Goal: Task Accomplishment & Management: Use online tool/utility

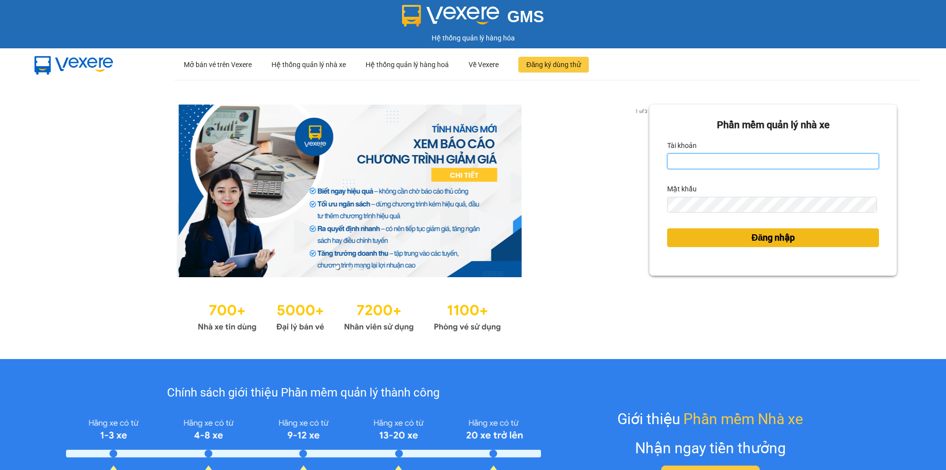
type input "an.tuantrung"
click at [755, 238] on span "Đăng nhập" at bounding box center [772, 238] width 43 height 14
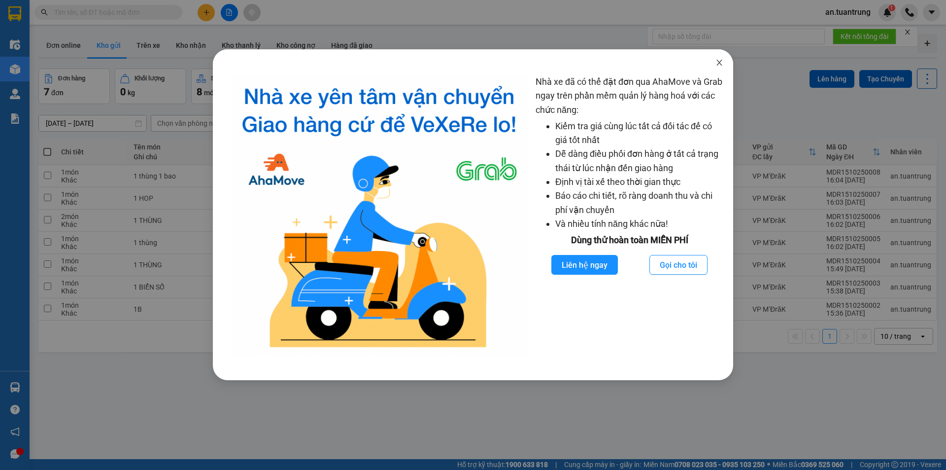
click at [719, 67] on icon "close" at bounding box center [719, 63] width 8 height 8
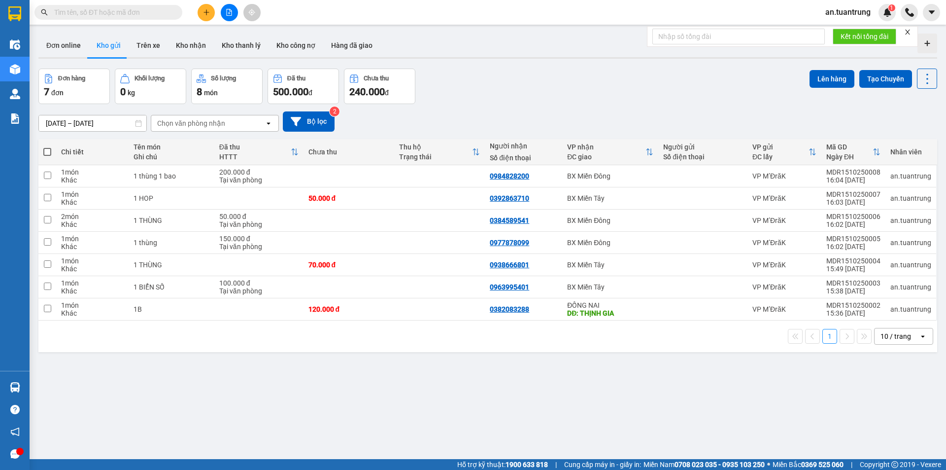
click at [211, 14] on button at bounding box center [206, 12] width 17 height 17
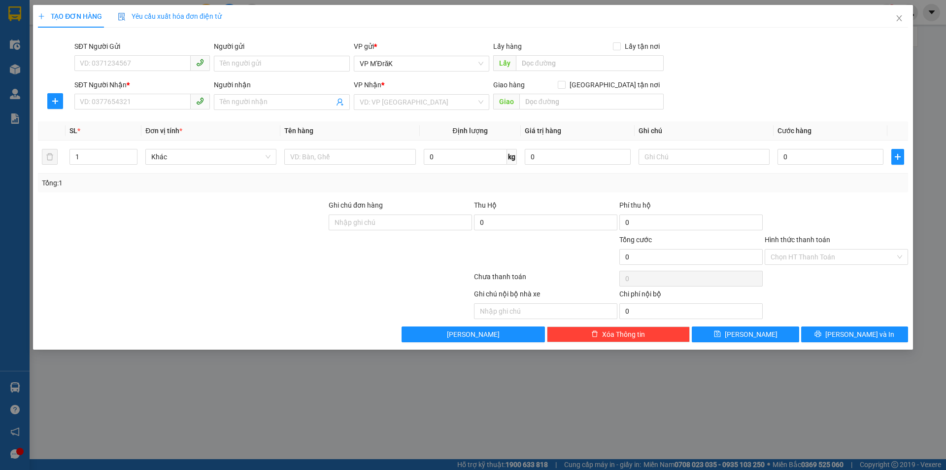
click at [123, 111] on div "SĐT Người Nhận * VD: 0377654321" at bounding box center [141, 96] width 135 height 34
click at [128, 100] on input "SĐT Người Nhận *" at bounding box center [132, 102] width 116 height 16
click at [133, 125] on div "0962885822" at bounding box center [142, 121] width 124 height 11
type input "0962885822"
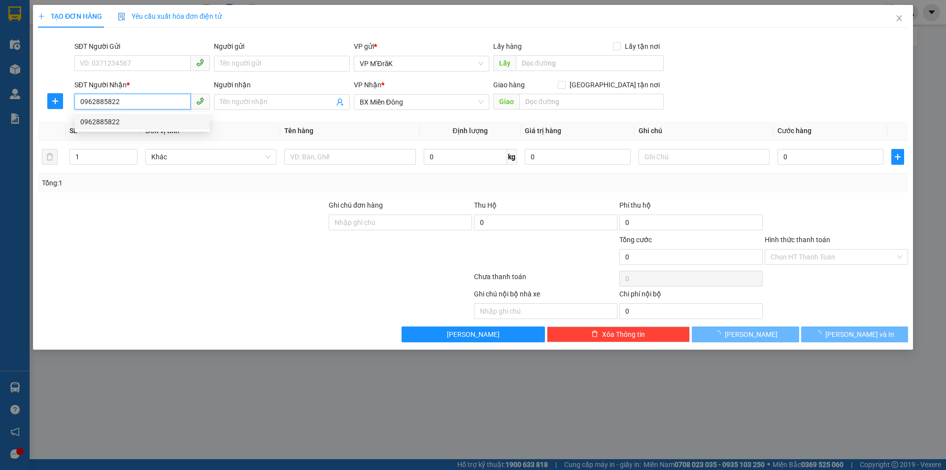
type input "150.000"
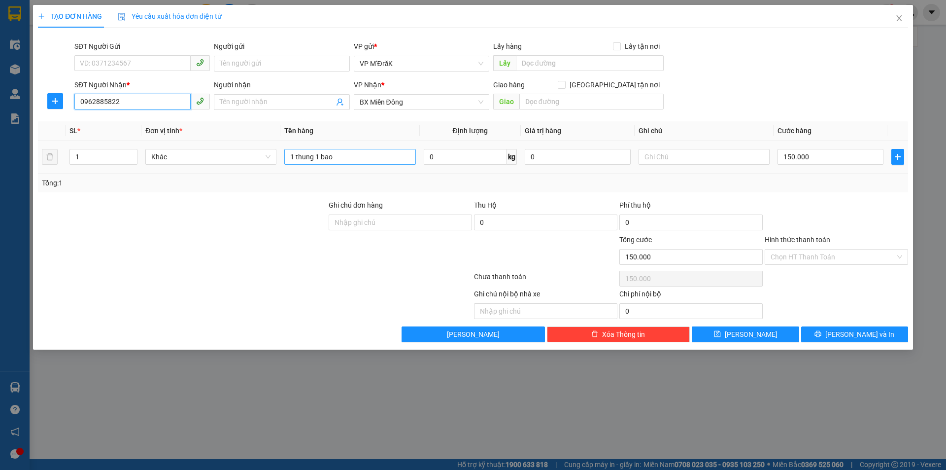
type input "0962885822"
click at [381, 157] on input "1 thung 1 bao" at bounding box center [349, 157] width 131 height 16
type input "1 thung"
click at [824, 156] on input "150.000" at bounding box center [830, 157] width 106 height 16
type input "1"
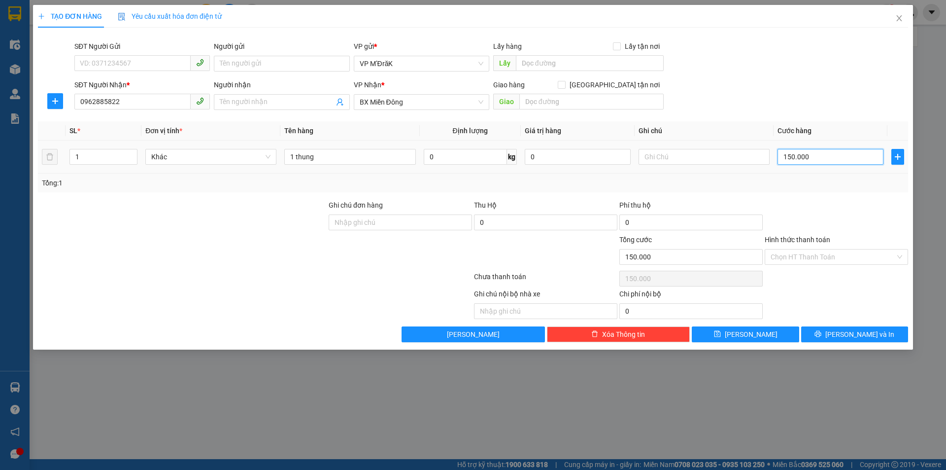
type input "1"
type input "10"
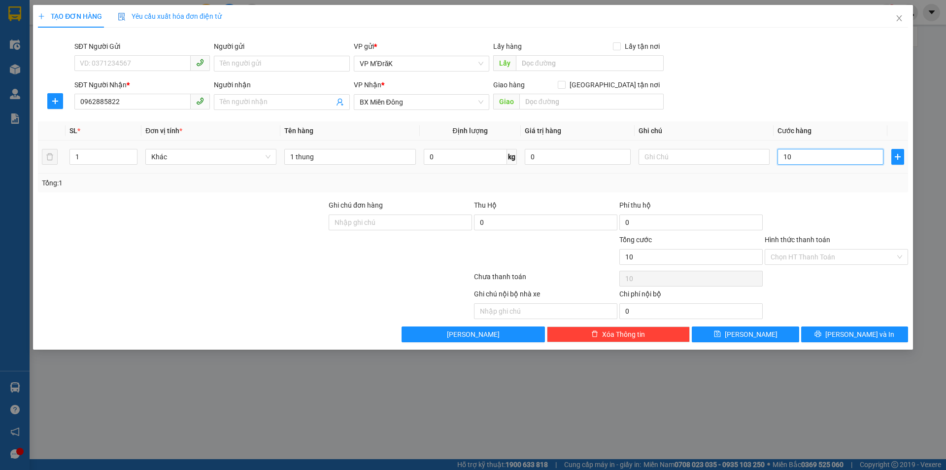
type input "100"
type input "1.000"
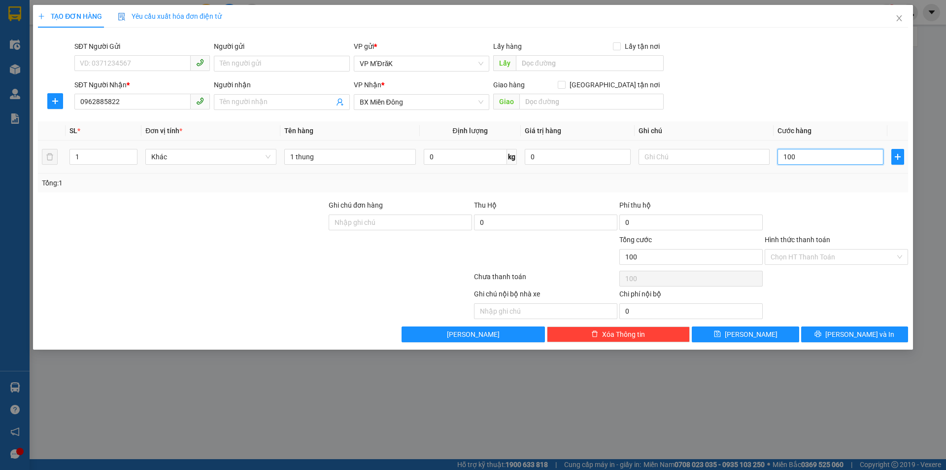
type input "1.000"
type input "10.000"
type input "100.000"
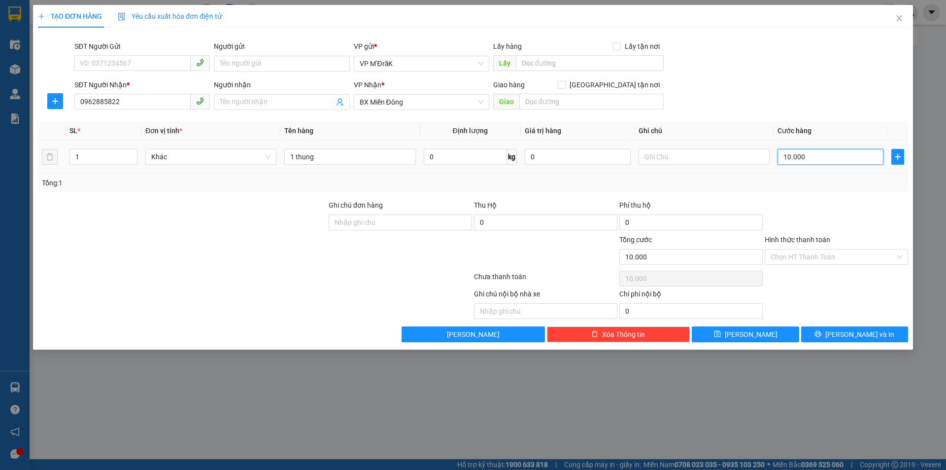
type input "100.000"
click at [844, 259] on input "Hình thức thanh toán" at bounding box center [833, 256] width 125 height 15
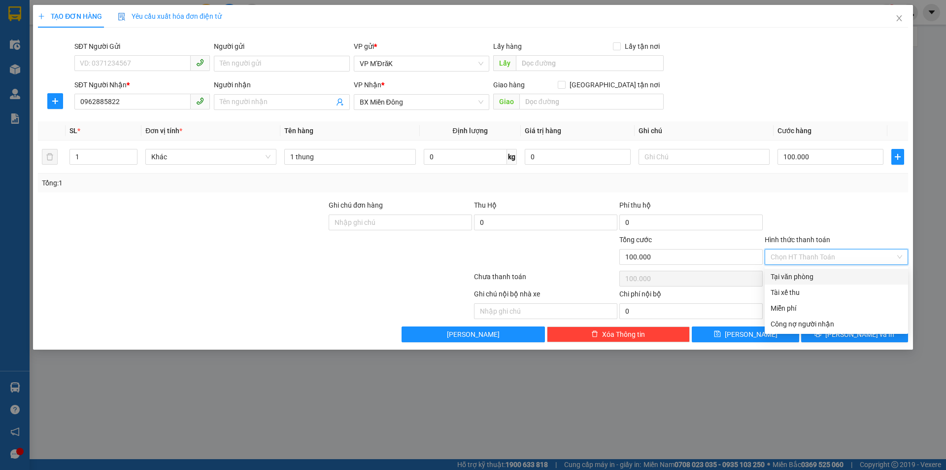
click at [837, 275] on div "Tại văn phòng" at bounding box center [837, 276] width 132 height 11
type input "0"
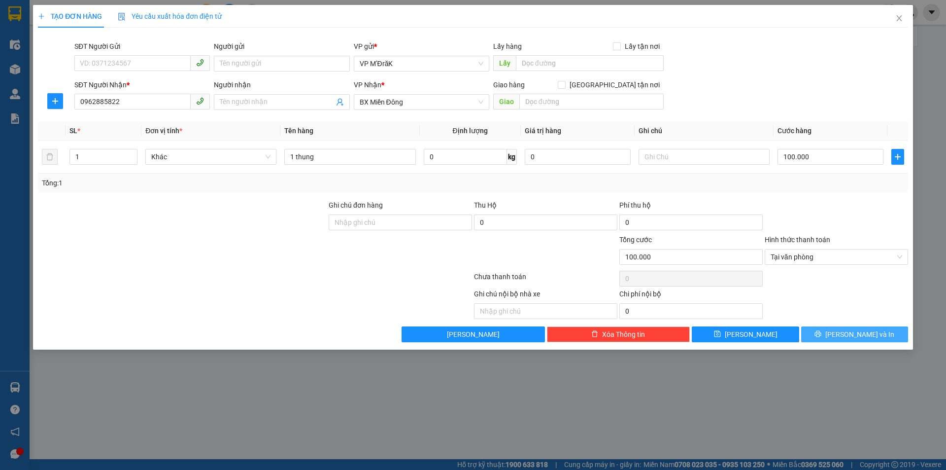
click at [827, 338] on button "[PERSON_NAME] và In" at bounding box center [854, 334] width 107 height 16
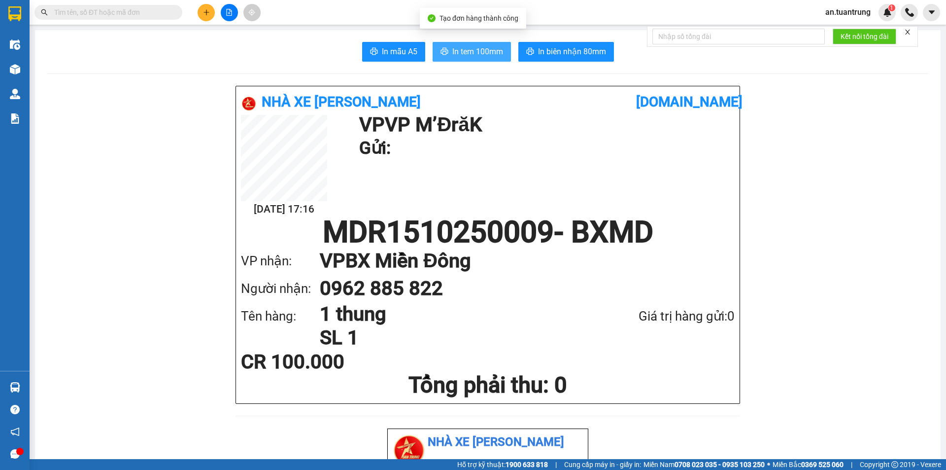
click at [436, 56] on button "In tem 100mm" at bounding box center [472, 52] width 78 height 20
click at [472, 51] on span "In tem 100mm" at bounding box center [477, 51] width 51 height 12
click at [454, 51] on span "In tem 100mm" at bounding box center [477, 51] width 51 height 12
click at [466, 56] on span "In tem 100mm" at bounding box center [477, 51] width 51 height 12
click at [477, 55] on span "In tem 100mm" at bounding box center [477, 51] width 51 height 12
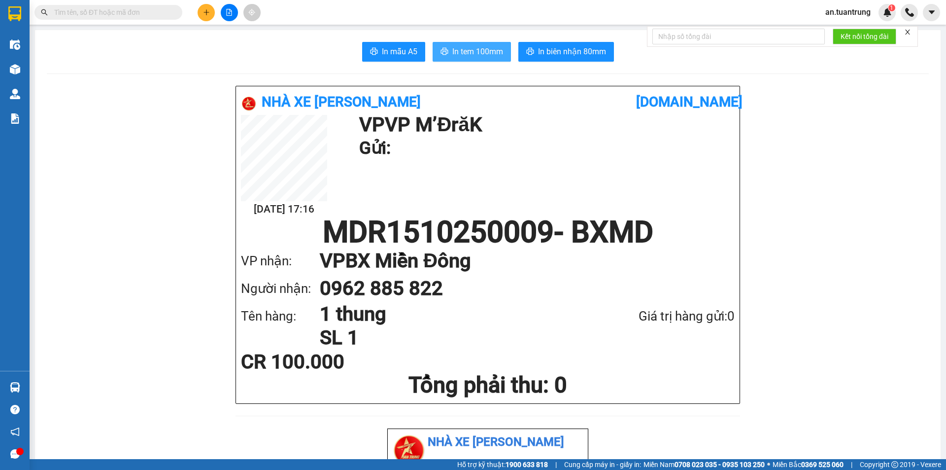
click at [465, 46] on span "In tem 100mm" at bounding box center [477, 51] width 51 height 12
click at [206, 16] on button at bounding box center [206, 12] width 17 height 17
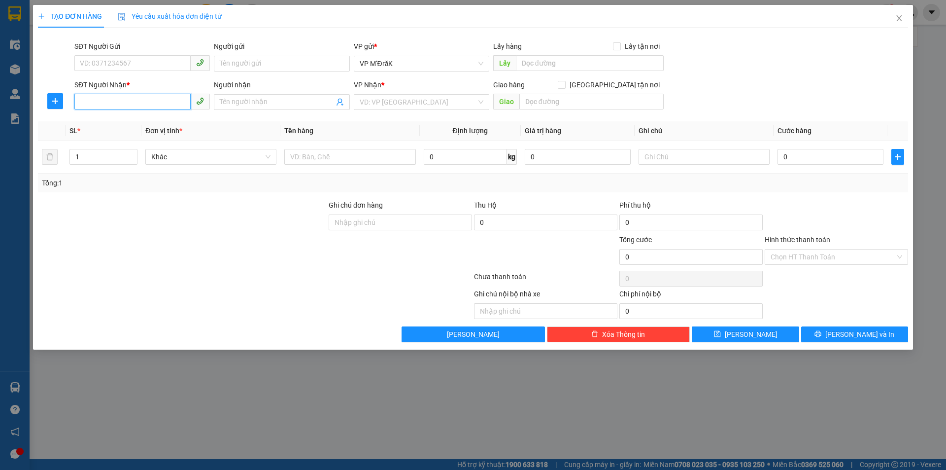
click at [150, 105] on input "SĐT Người Nhận *" at bounding box center [132, 102] width 116 height 16
click at [152, 128] on div "0965649060" at bounding box center [141, 122] width 135 height 16
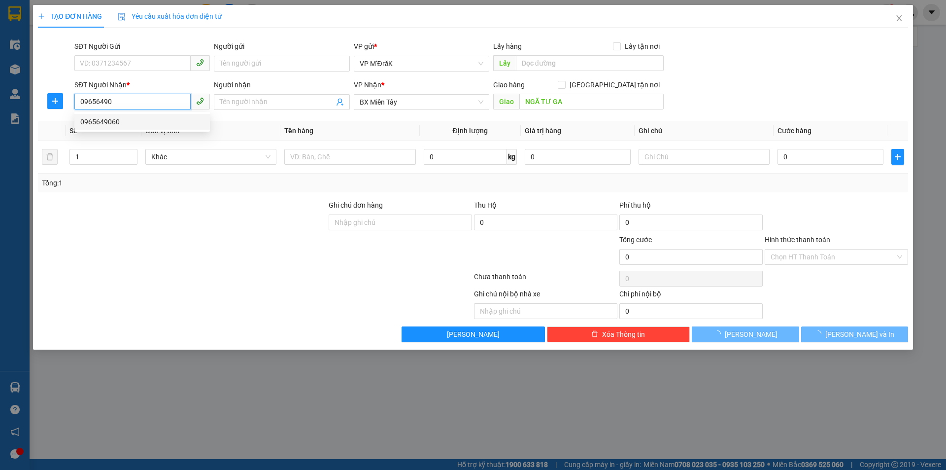
type input "0965649060"
type input "NGÃ TƯ GA"
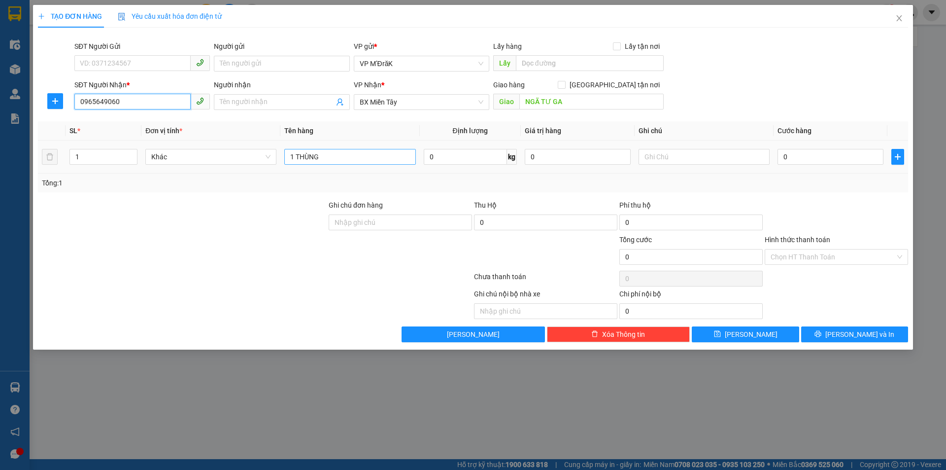
type input "0965649060"
click at [359, 153] on input "1 THÙNG" at bounding box center [349, 157] width 131 height 16
type input "1 THÙNG +1 TÚM"
click at [828, 165] on div "0" at bounding box center [830, 157] width 106 height 20
click at [827, 161] on input "0" at bounding box center [830, 157] width 106 height 16
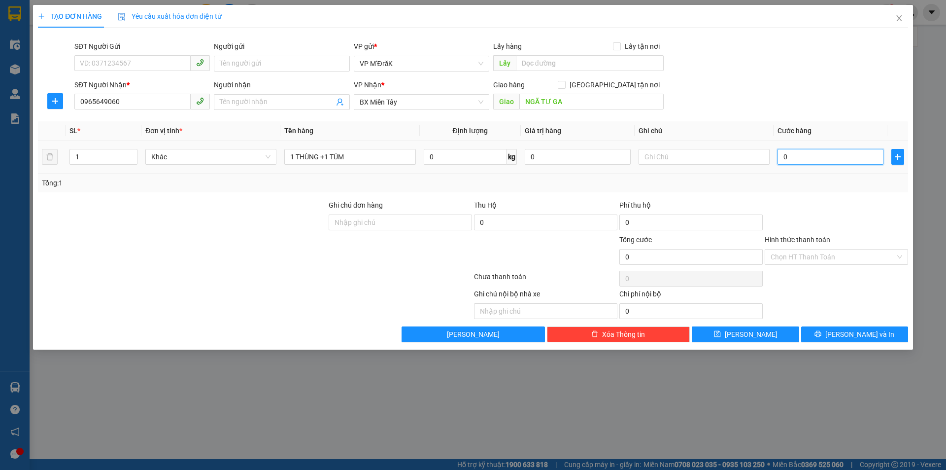
type input "5"
type input "50"
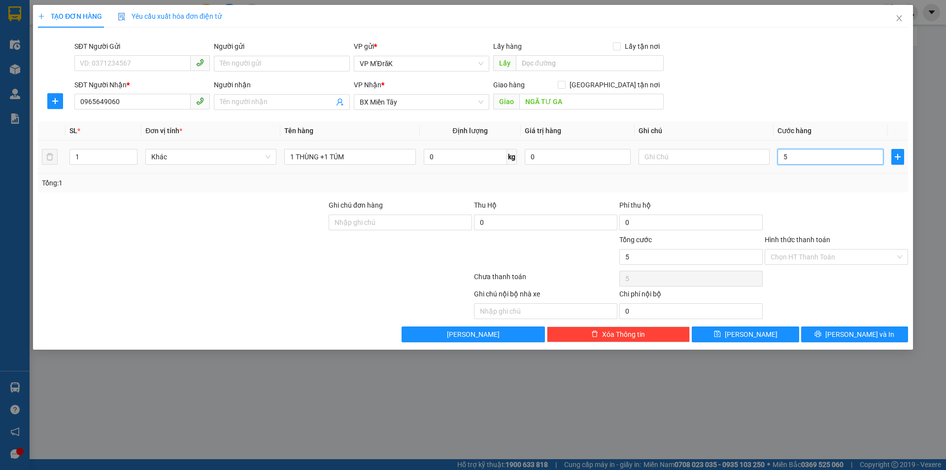
type input "50"
type input "500"
type input "5.000"
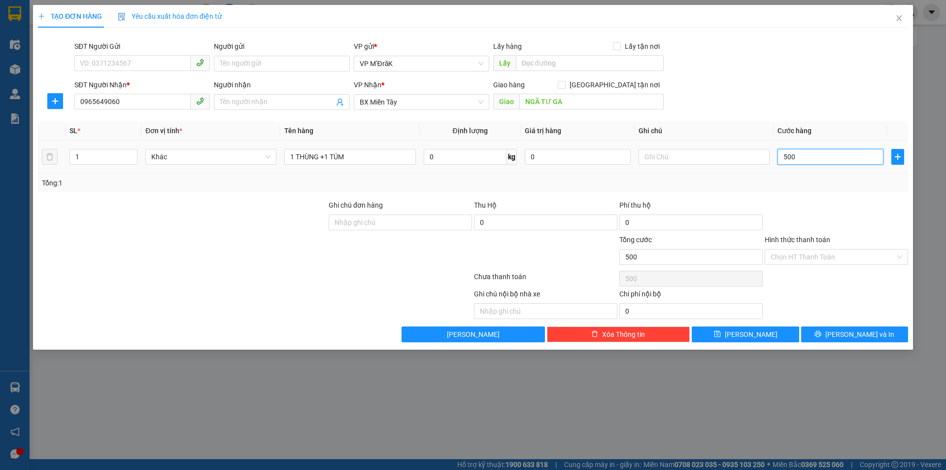
type input "5.000"
type input "50.000"
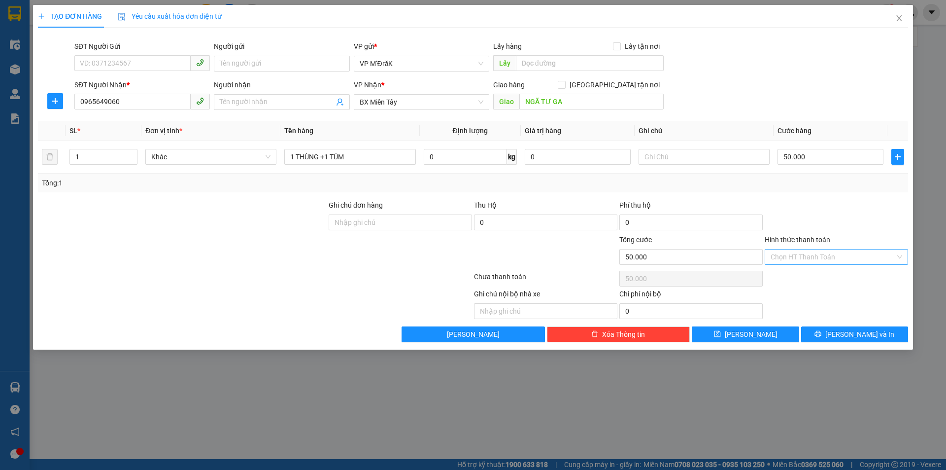
click at [817, 256] on input "Hình thức thanh toán" at bounding box center [833, 256] width 125 height 15
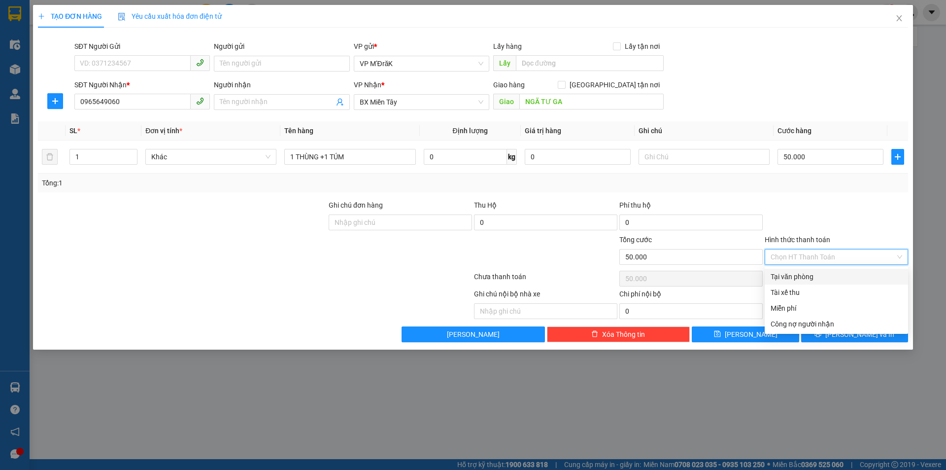
click at [806, 278] on div "Tại văn phòng" at bounding box center [837, 276] width 132 height 11
type input "0"
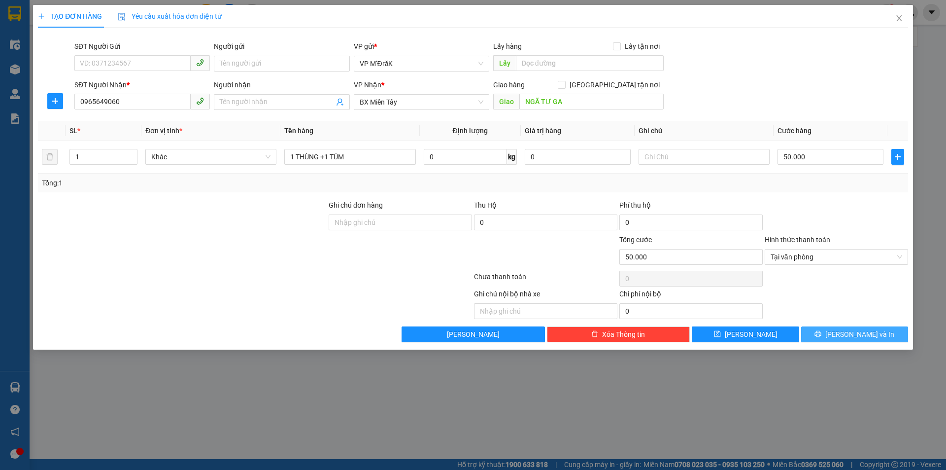
click at [845, 336] on button "[PERSON_NAME] và In" at bounding box center [854, 334] width 107 height 16
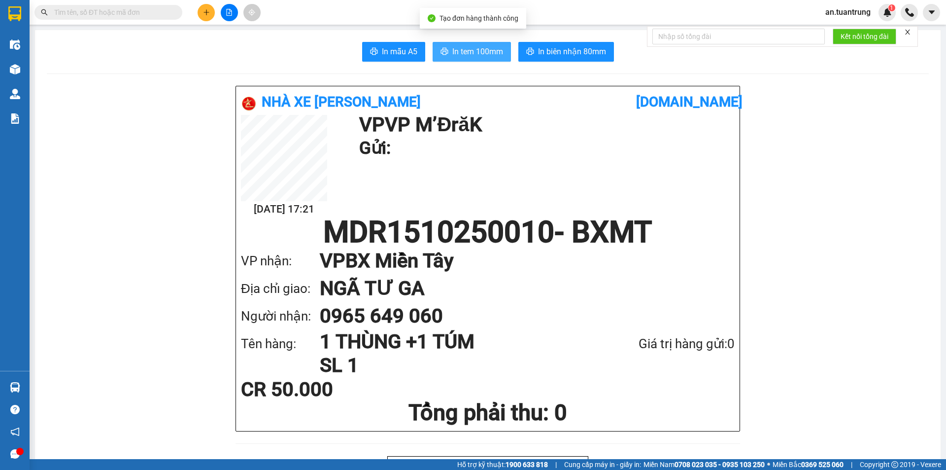
drag, startPoint x: 475, startPoint y: 48, endPoint x: 484, endPoint y: 51, distance: 8.9
click at [475, 50] on span "In tem 100mm" at bounding box center [477, 51] width 51 height 12
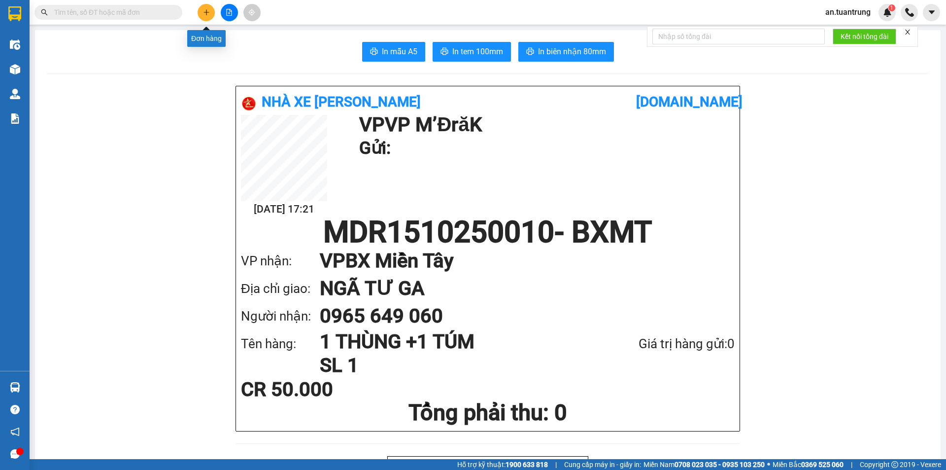
click at [210, 14] on button at bounding box center [206, 12] width 17 height 17
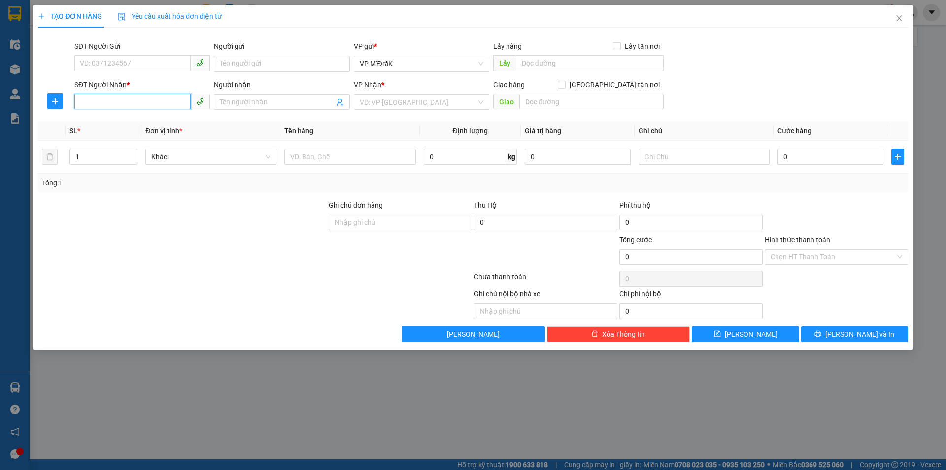
click at [169, 102] on input "SĐT Người Nhận *" at bounding box center [132, 102] width 116 height 16
type input "0394204269"
click at [98, 127] on div "0394204269" at bounding box center [141, 122] width 135 height 16
type input "[PERSON_NAME]"
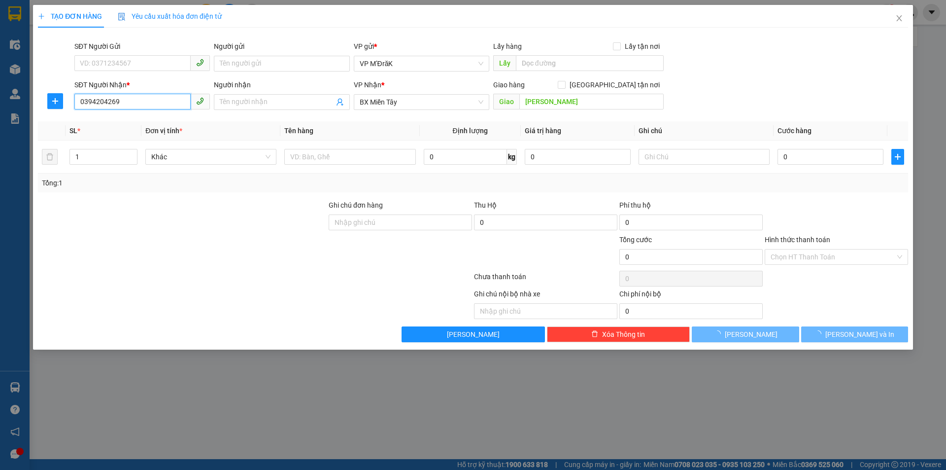
type input "50.000"
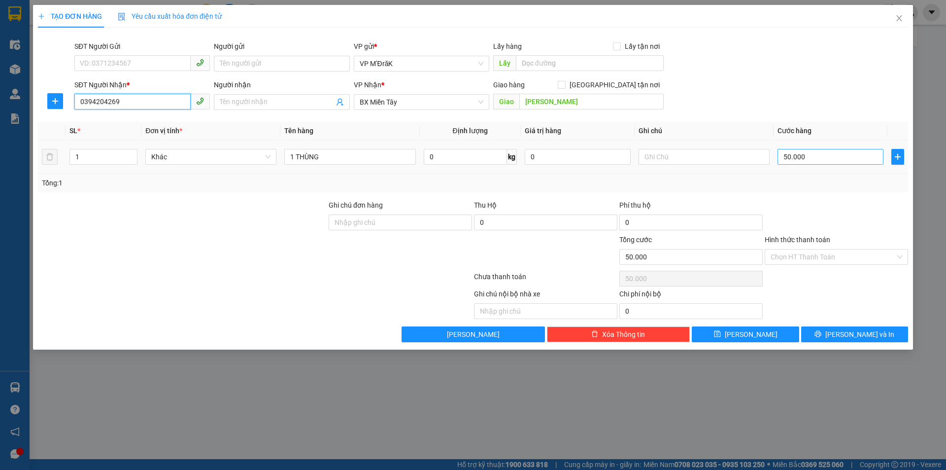
type input "0394204269"
click at [846, 158] on input "50.000" at bounding box center [830, 157] width 106 height 16
type input "1"
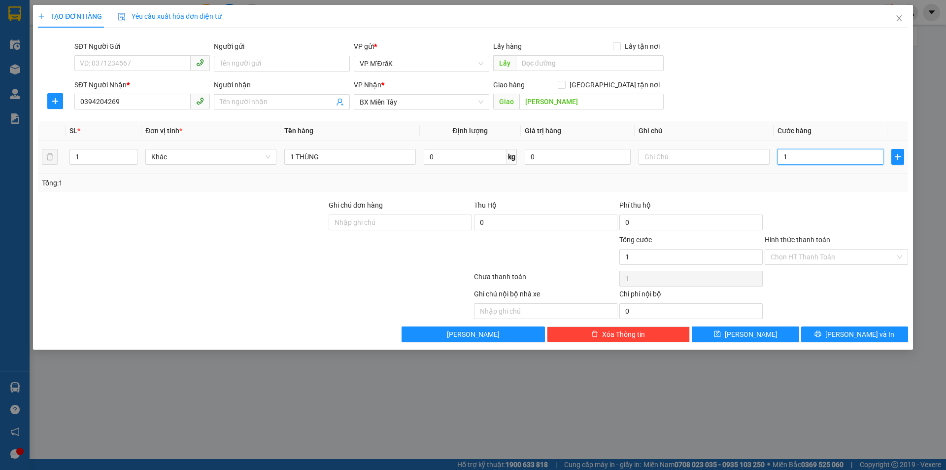
type input "15"
type input "150"
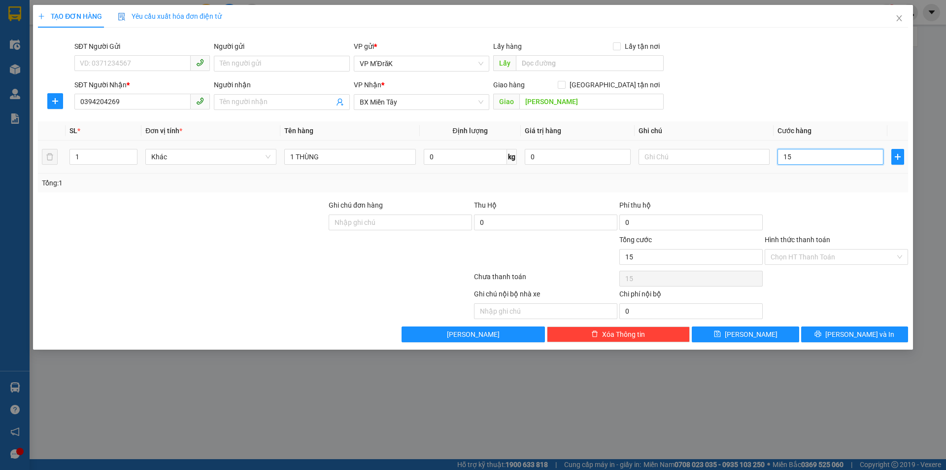
type input "150"
type input "1.500"
type input "15.000"
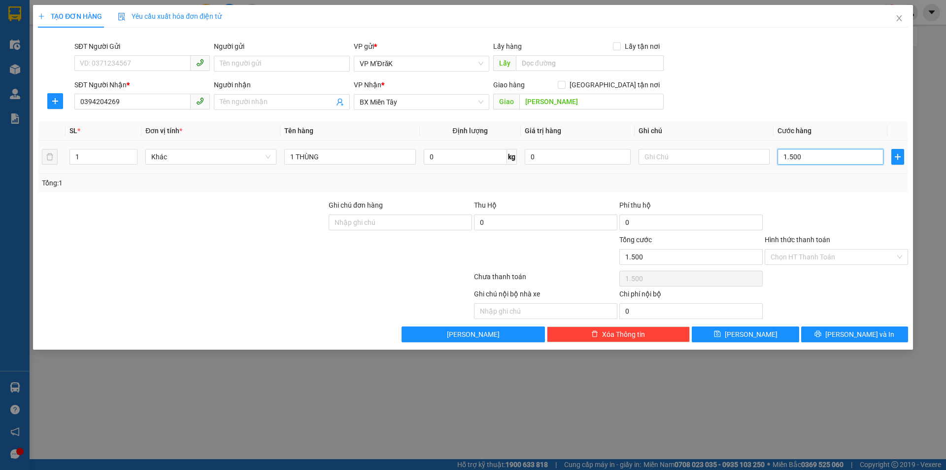
type input "15.000"
type input "150.000"
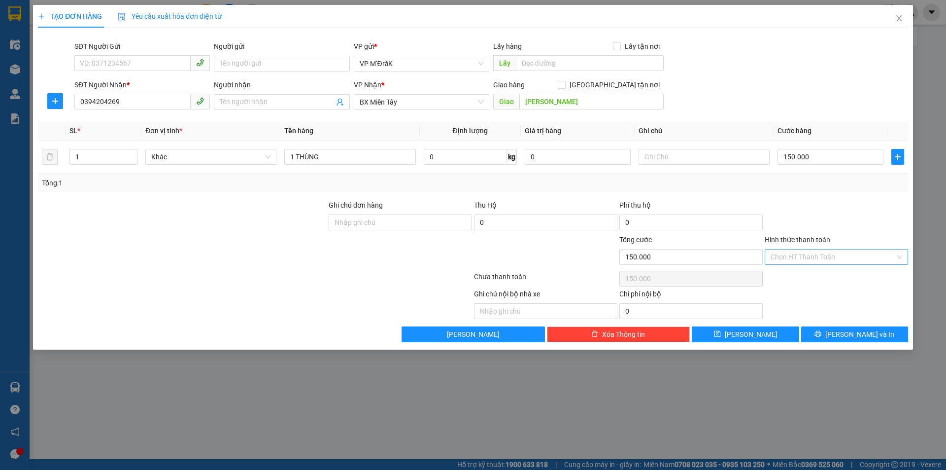
drag, startPoint x: 843, startPoint y: 249, endPoint x: 833, endPoint y: 261, distance: 15.4
click at [843, 249] on input "Hình thức thanh toán" at bounding box center [833, 256] width 125 height 15
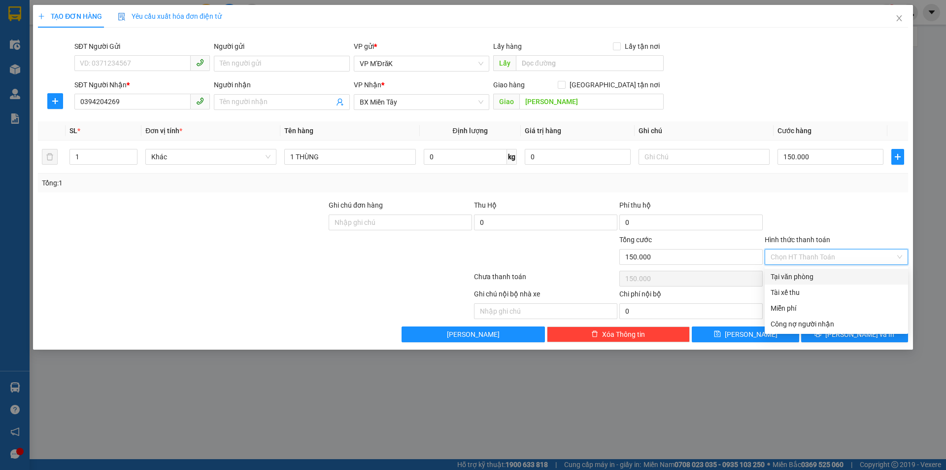
click at [838, 203] on div at bounding box center [836, 217] width 145 height 34
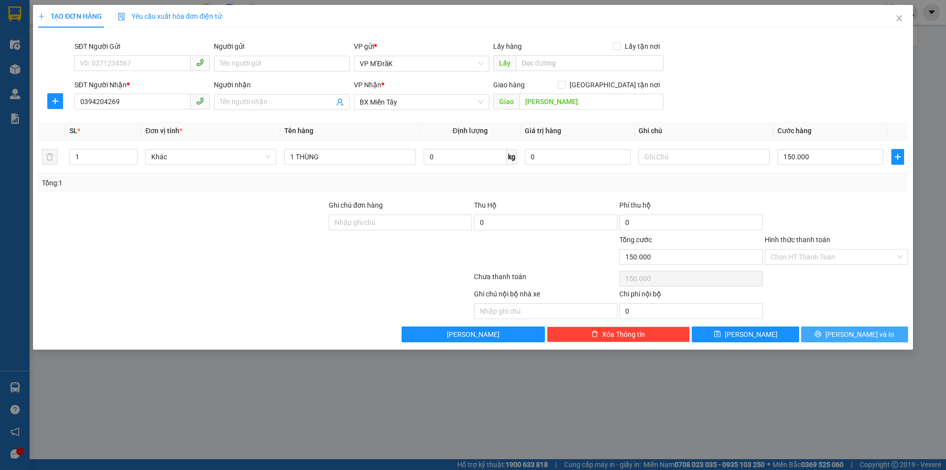
click at [843, 328] on button "[PERSON_NAME] và In" at bounding box center [854, 334] width 107 height 16
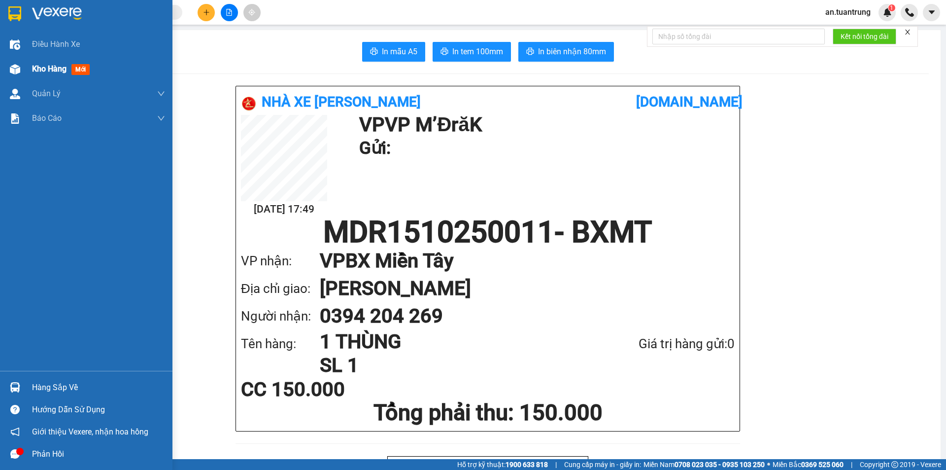
click at [47, 66] on span "Kho hàng" at bounding box center [49, 68] width 34 height 9
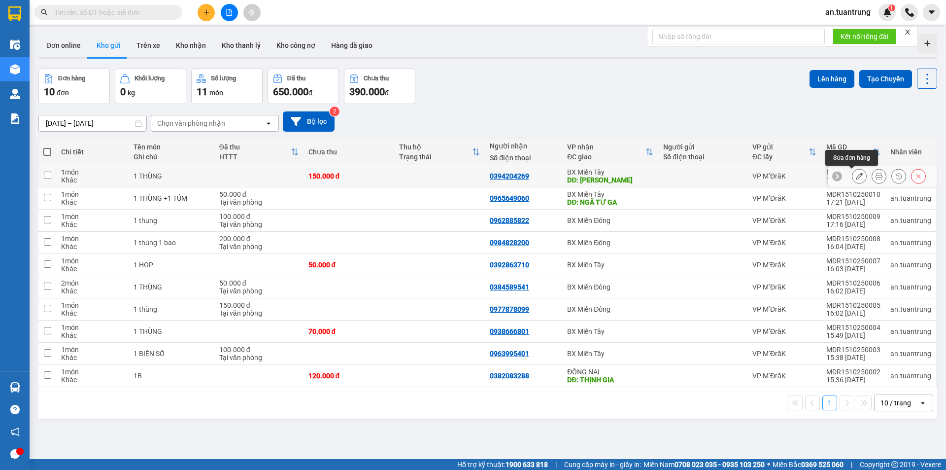
click at [856, 178] on icon at bounding box center [859, 175] width 7 height 7
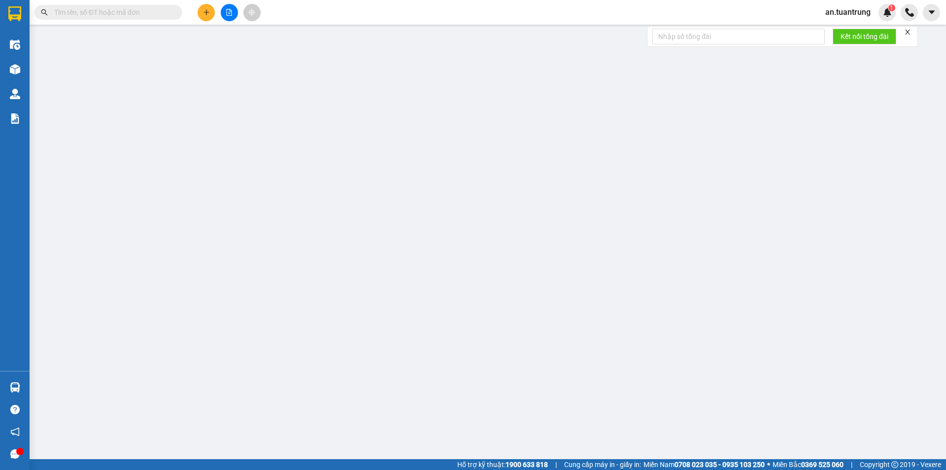
type input "0394204269"
type input "[PERSON_NAME]"
type input "0"
type input "150.000"
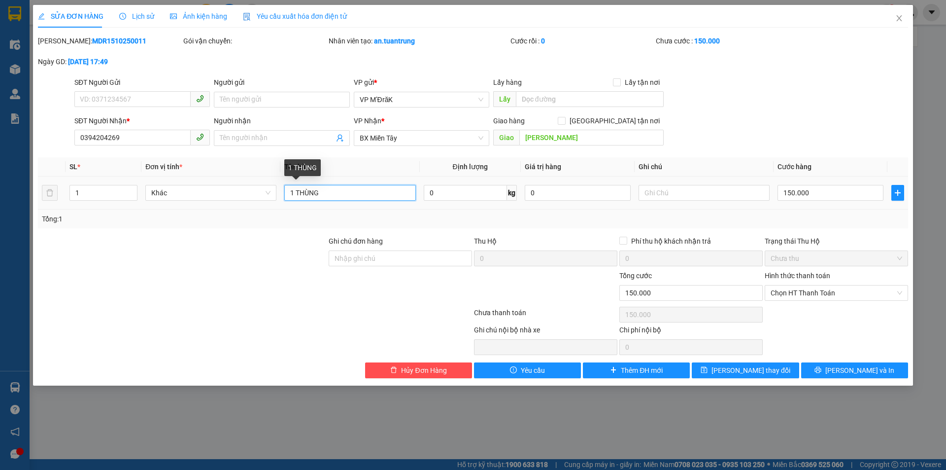
click at [329, 194] on input "1 THÙNG" at bounding box center [349, 193] width 131 height 16
type input "1 THÙNG + 1 BAO"
click at [846, 374] on span "[PERSON_NAME] và In" at bounding box center [859, 370] width 69 height 11
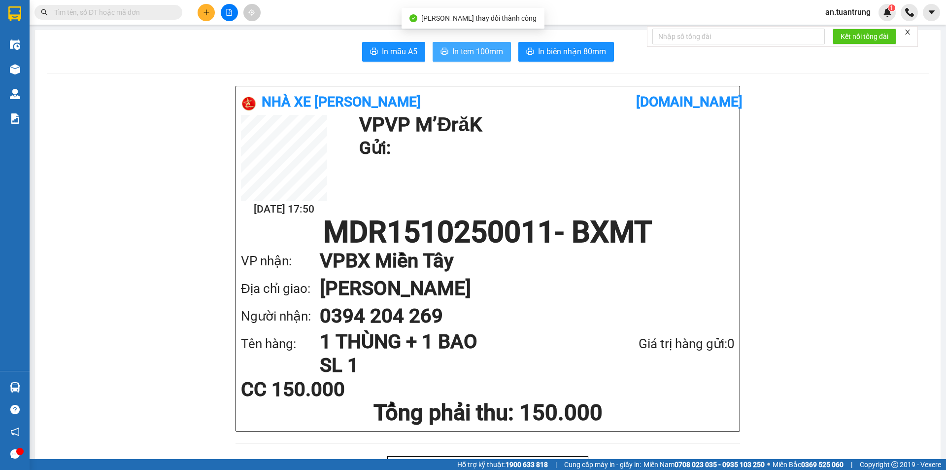
click at [465, 51] on span "In tem 100mm" at bounding box center [477, 51] width 51 height 12
click at [204, 18] on button at bounding box center [206, 12] width 17 height 17
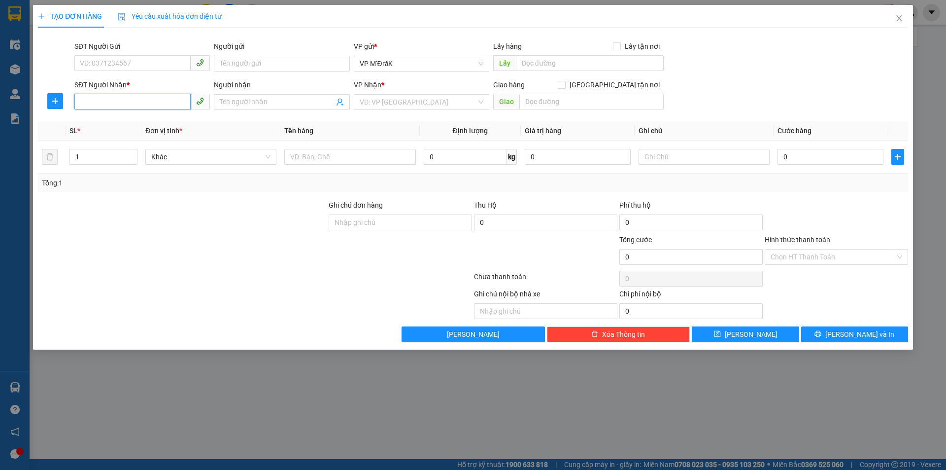
click at [158, 101] on input "SĐT Người Nhận *" at bounding box center [132, 102] width 116 height 16
click at [156, 121] on div "0968633364" at bounding box center [142, 121] width 124 height 11
type input "0968633364"
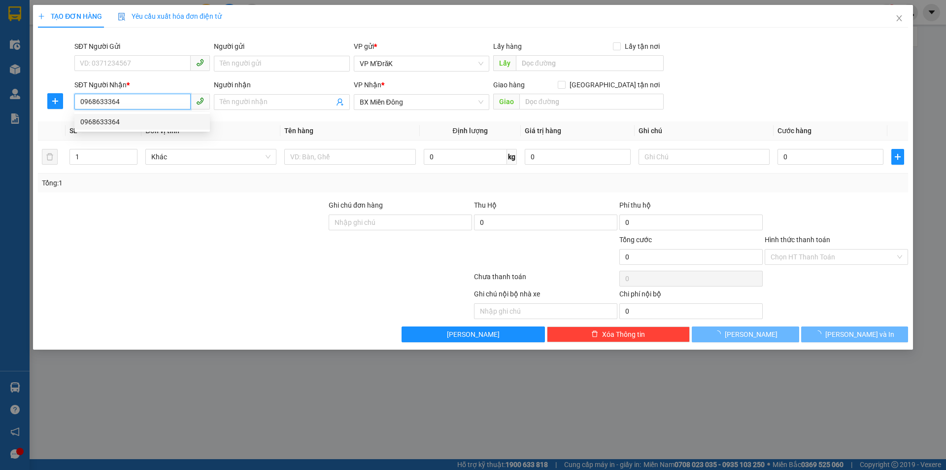
type input "50.000"
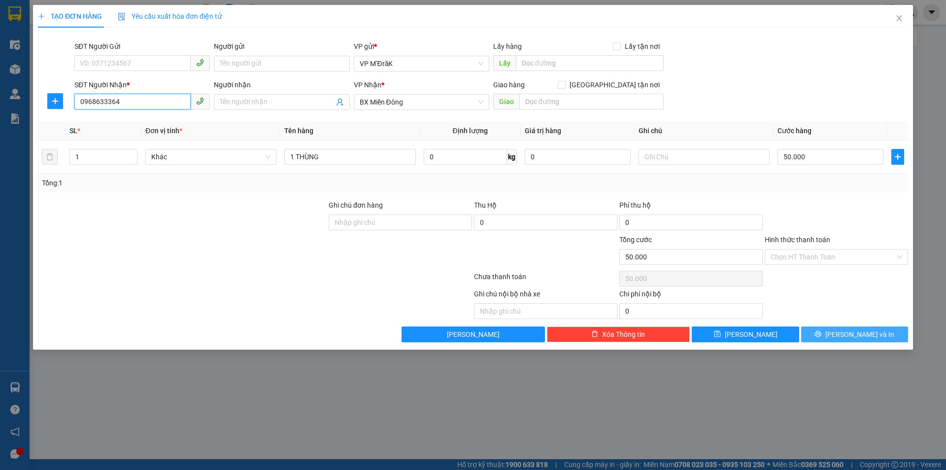
type input "0968633364"
click at [821, 332] on icon "printer" at bounding box center [817, 333] width 7 height 7
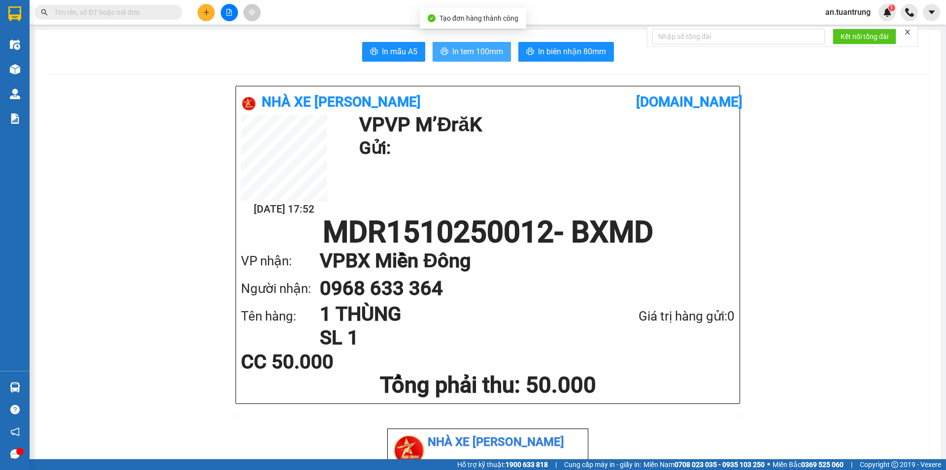
drag, startPoint x: 505, startPoint y: 50, endPoint x: 499, endPoint y: 51, distance: 6.0
click at [504, 50] on button "In tem 100mm" at bounding box center [472, 52] width 78 height 20
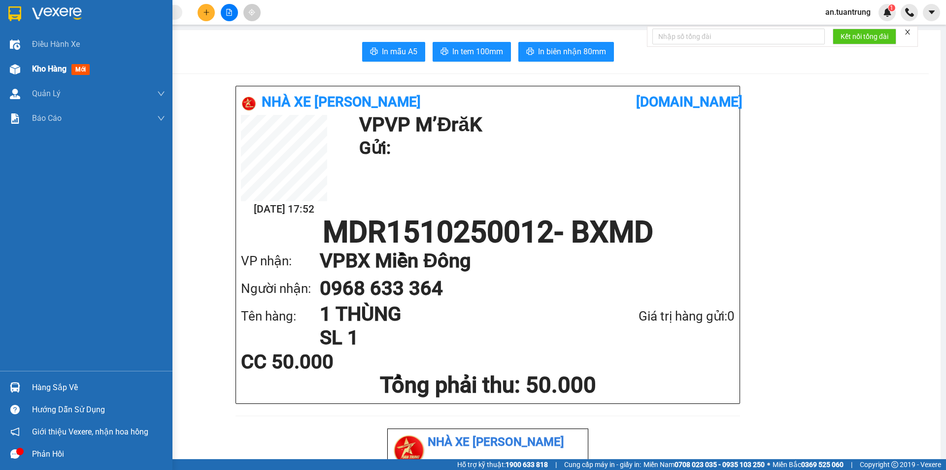
click at [42, 66] on span "Kho hàng" at bounding box center [49, 68] width 34 height 9
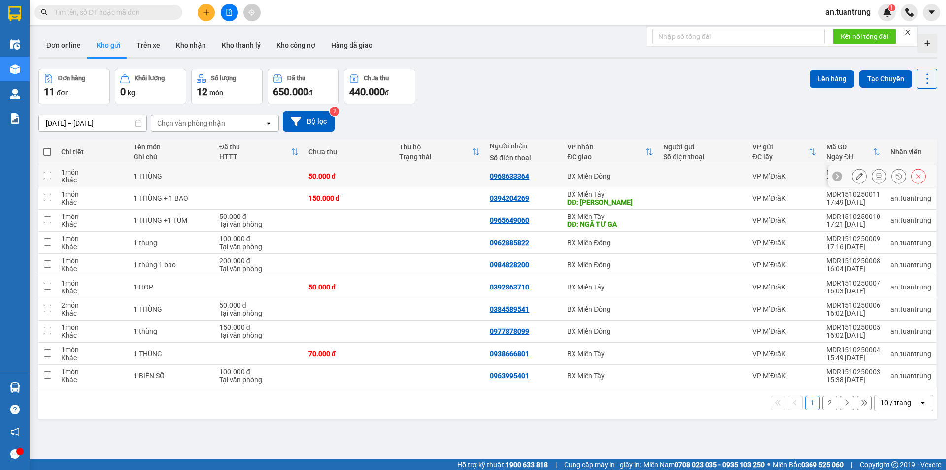
click at [595, 178] on div "BX Miền Đông" at bounding box center [610, 176] width 86 height 8
checkbox input "true"
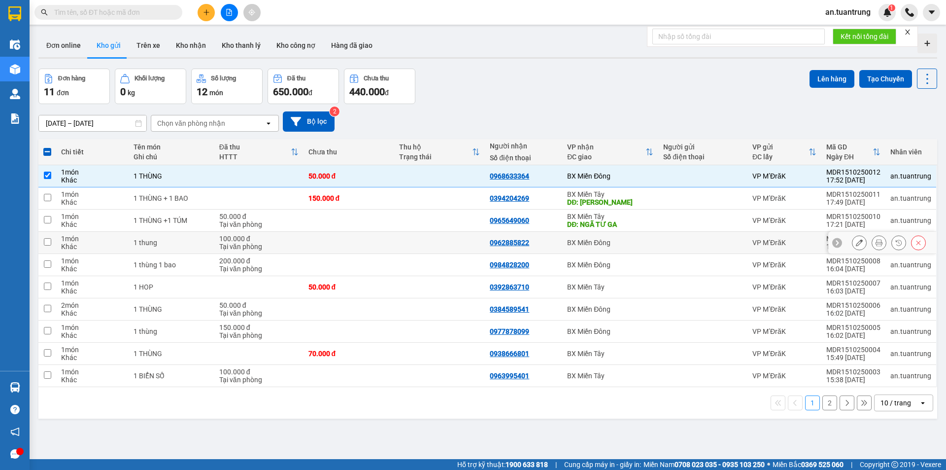
click at [609, 243] on div "BX Miền Đông" at bounding box center [610, 242] width 86 height 8
checkbox input "true"
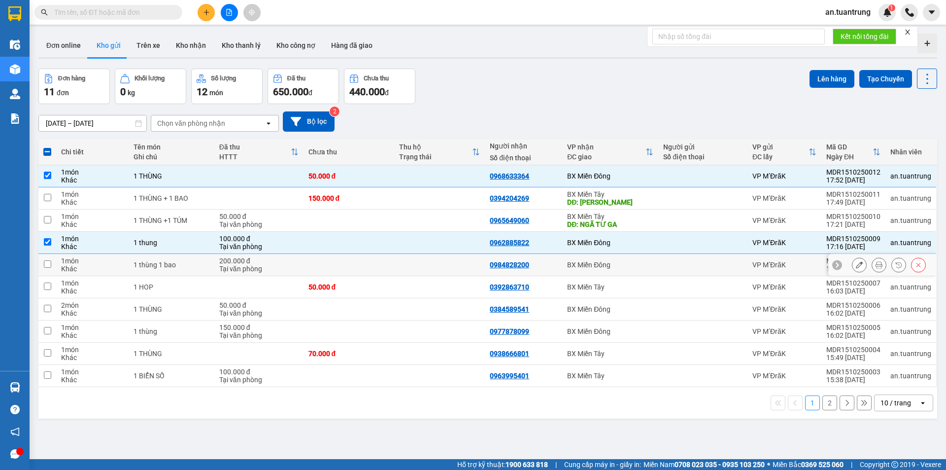
click at [608, 266] on div "BX Miền Đông" at bounding box center [610, 265] width 86 height 8
checkbox input "true"
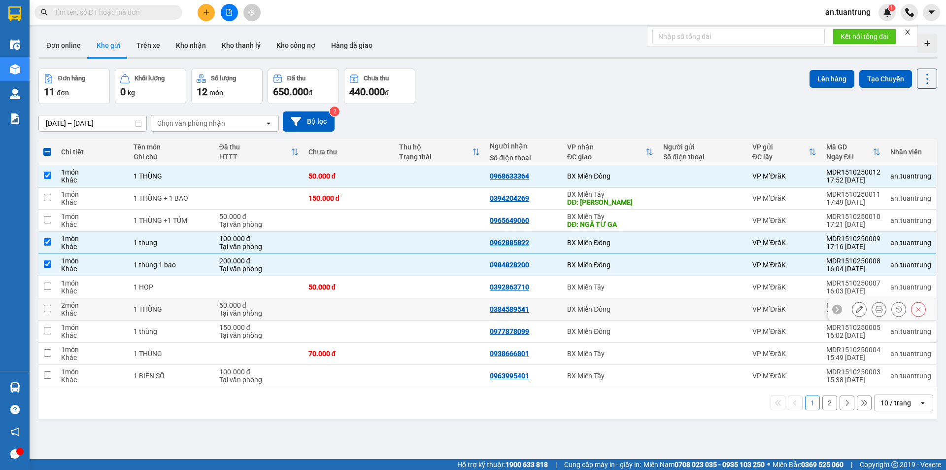
click at [606, 309] on div "BX Miền Đông" at bounding box center [610, 309] width 86 height 8
checkbox input "true"
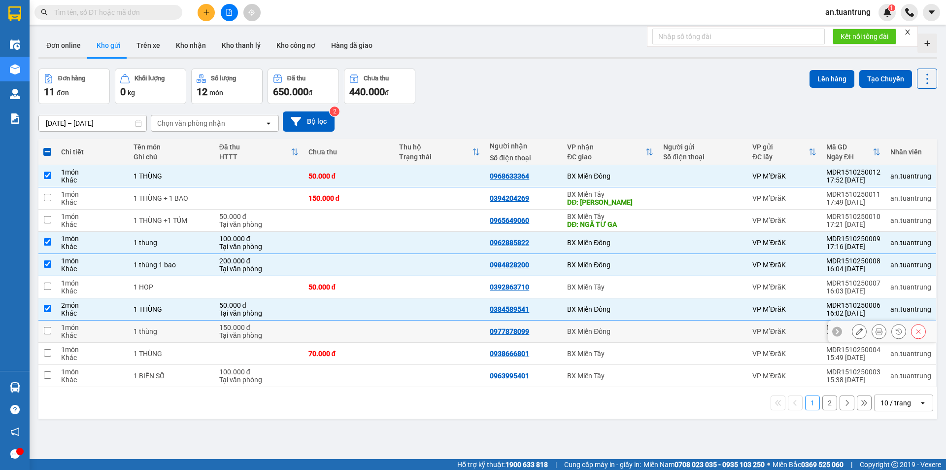
drag, startPoint x: 606, startPoint y: 329, endPoint x: 606, endPoint y: 336, distance: 6.9
click at [606, 332] on div "BX Miền Đông" at bounding box center [610, 331] width 86 height 8
checkbox input "true"
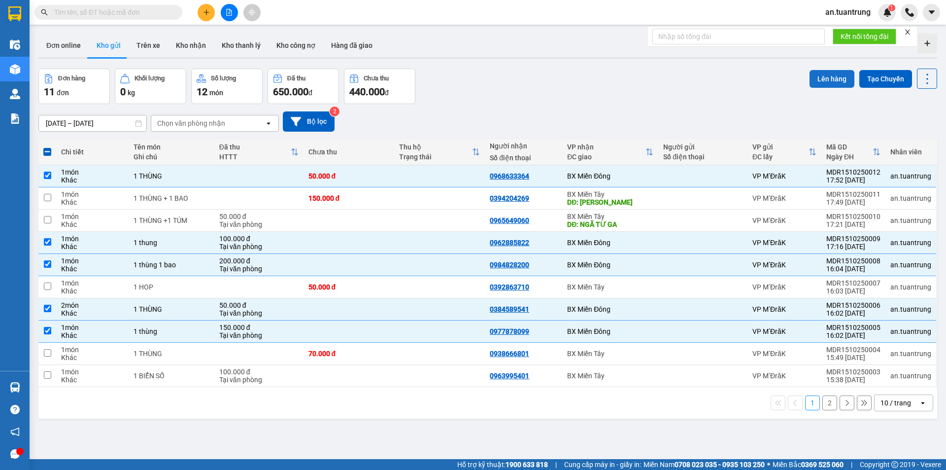
click at [819, 80] on button "Lên hàng" at bounding box center [832, 79] width 45 height 18
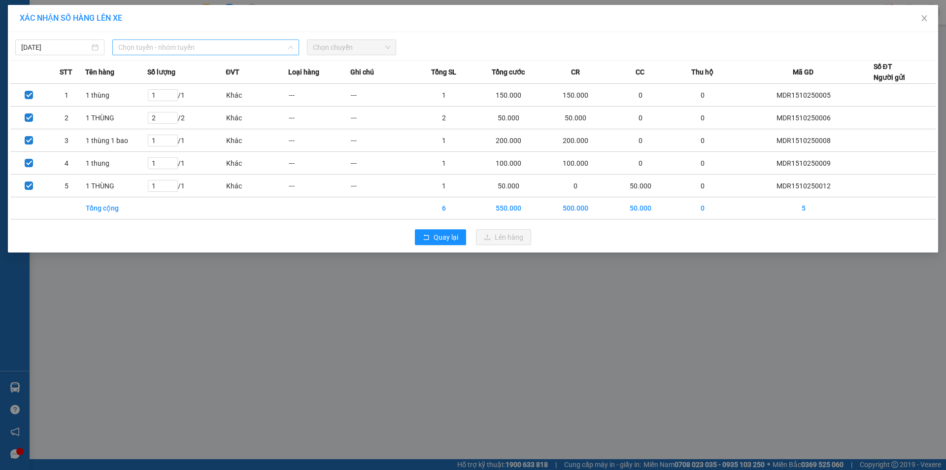
click at [180, 51] on span "Chọn tuyến - nhóm tuyến" at bounding box center [205, 47] width 175 height 15
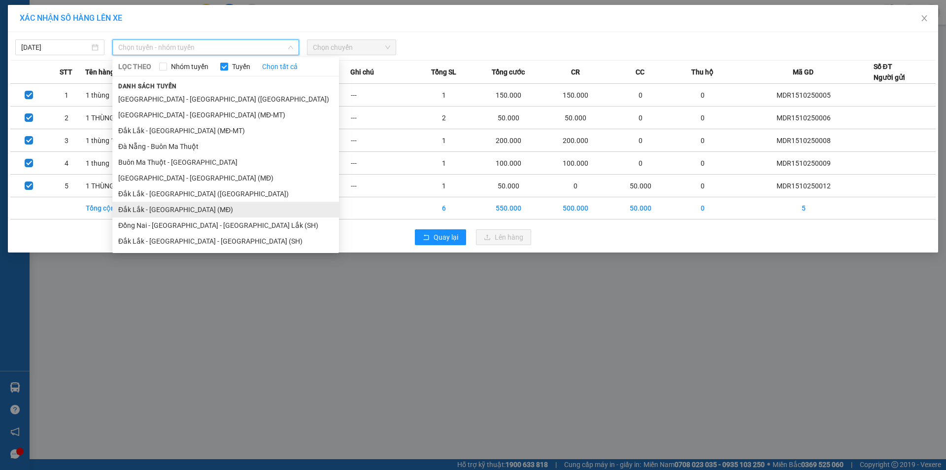
click at [181, 213] on li "Đắk Lắk - [GEOGRAPHIC_DATA] (MĐ)" at bounding box center [225, 210] width 227 height 16
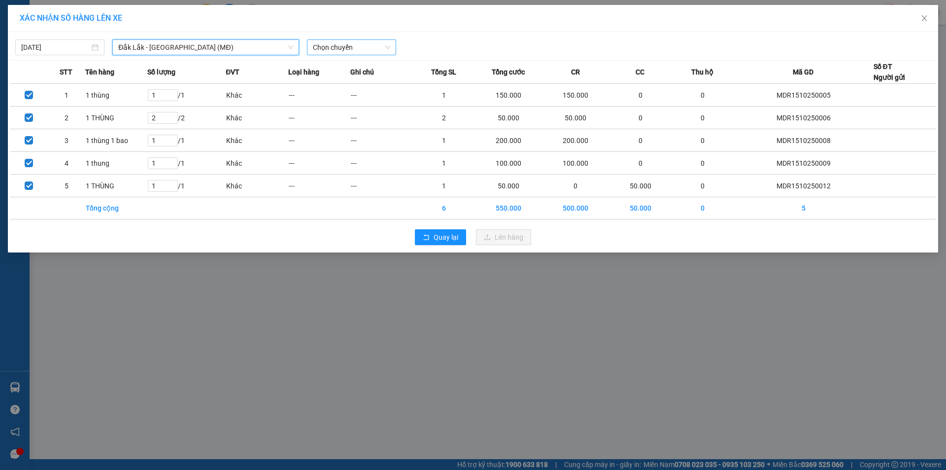
click at [338, 45] on span "Chọn chuyến" at bounding box center [351, 47] width 77 height 15
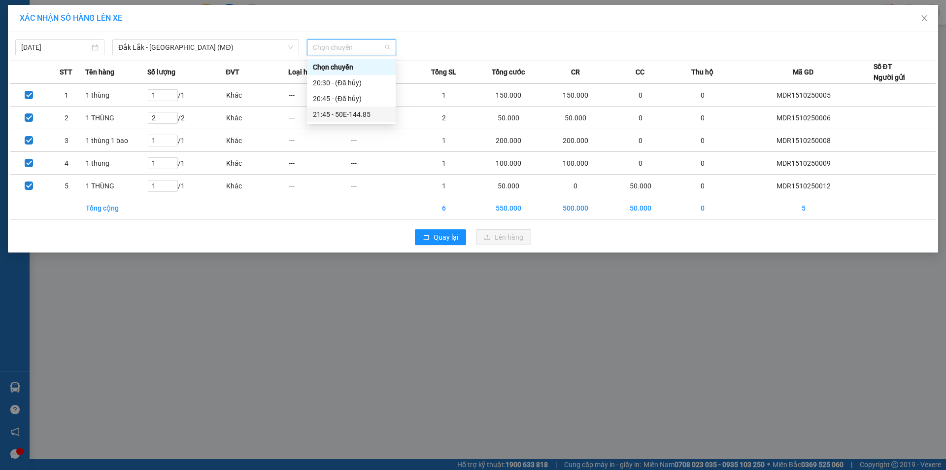
click at [360, 115] on div "21:45 - 50E-144.85" at bounding box center [351, 114] width 77 height 11
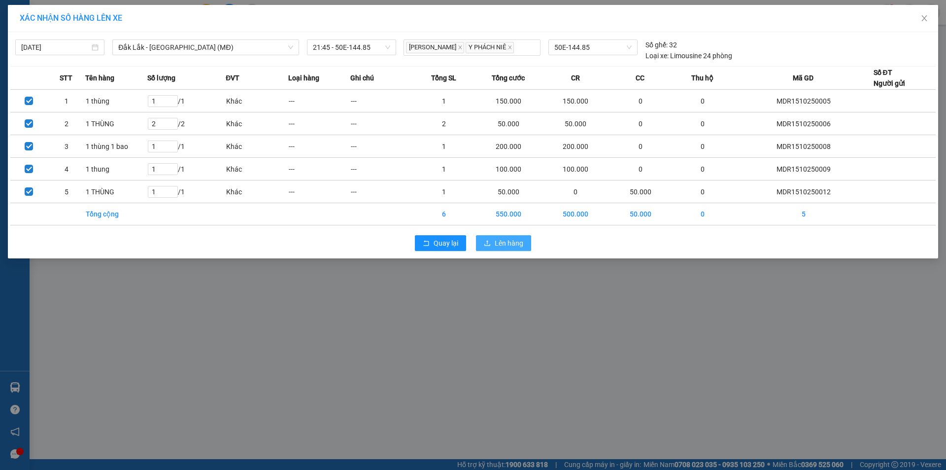
drag, startPoint x: 493, startPoint y: 244, endPoint x: 477, endPoint y: 236, distance: 17.6
click at [493, 245] on button "Lên hàng" at bounding box center [503, 243] width 55 height 16
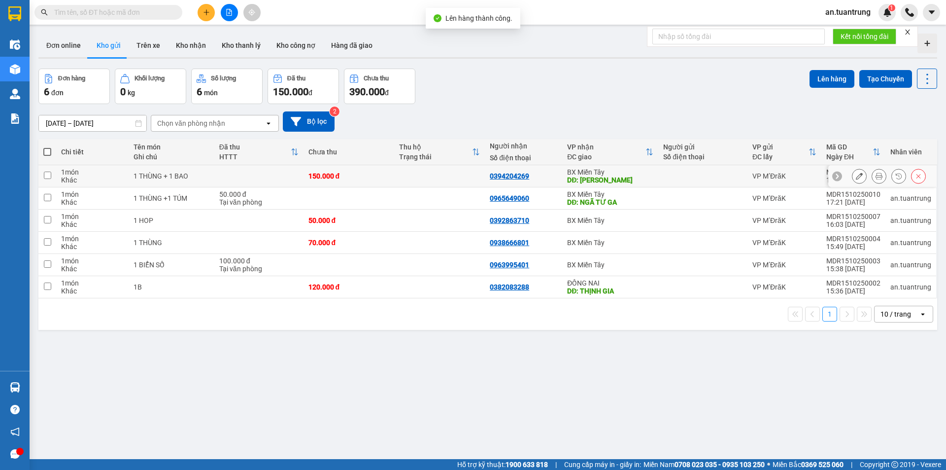
click at [667, 178] on div at bounding box center [702, 176] width 79 height 8
checkbox input "true"
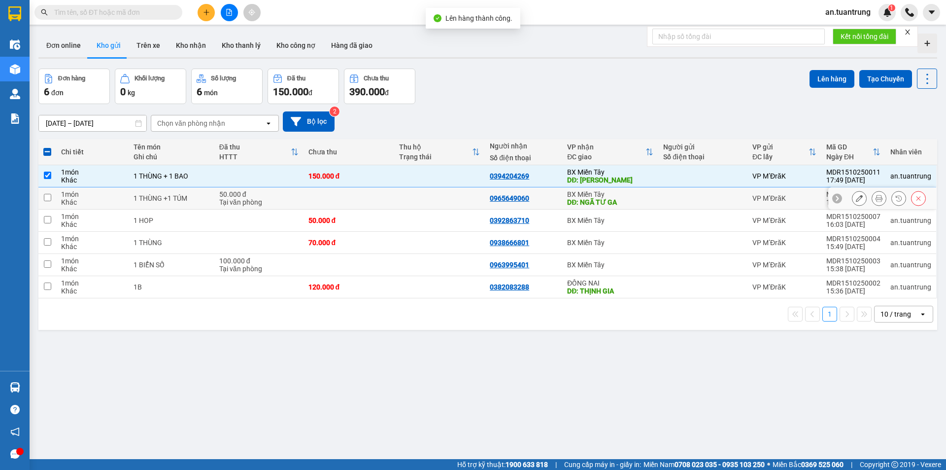
click at [663, 199] on div at bounding box center [702, 198] width 79 height 8
checkbox input "true"
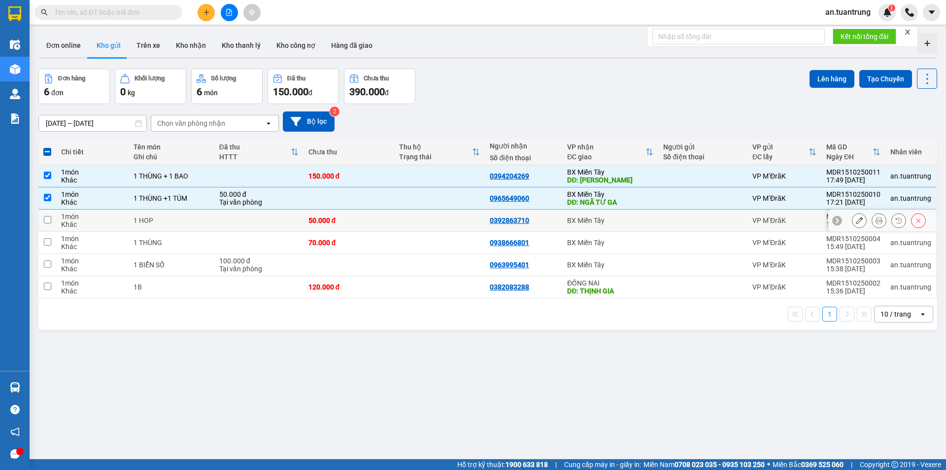
click at [658, 219] on td at bounding box center [702, 220] width 89 height 22
checkbox input "true"
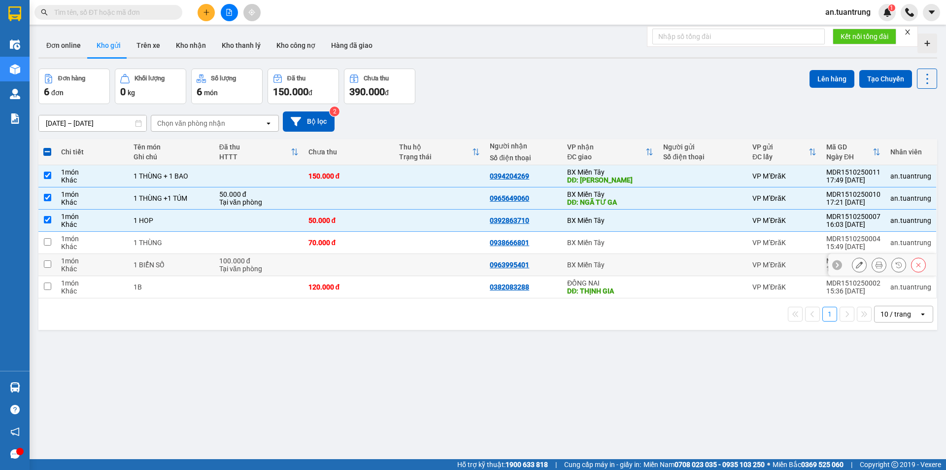
click at [653, 254] on td "BX Miền Tây" at bounding box center [610, 265] width 96 height 22
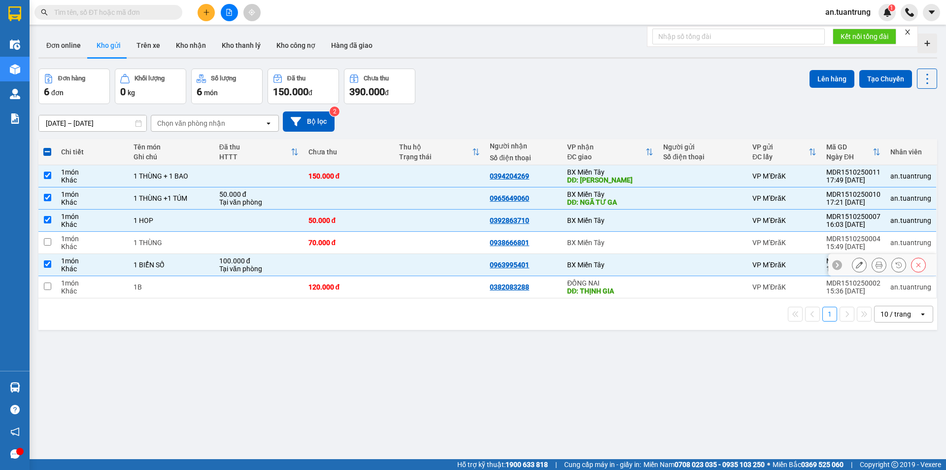
click at [652, 268] on td "BX Miền Tây" at bounding box center [610, 265] width 96 height 22
checkbox input "false"
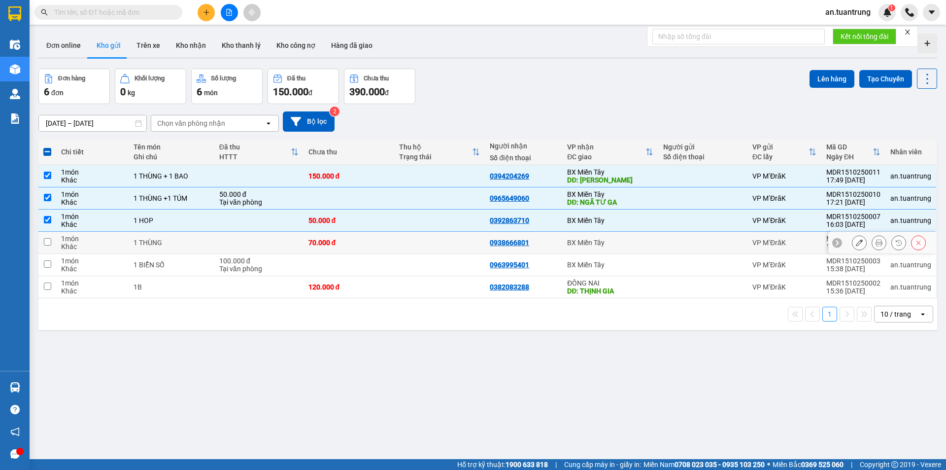
click at [646, 241] on div "BX Miền Tây" at bounding box center [610, 242] width 86 height 8
checkbox input "true"
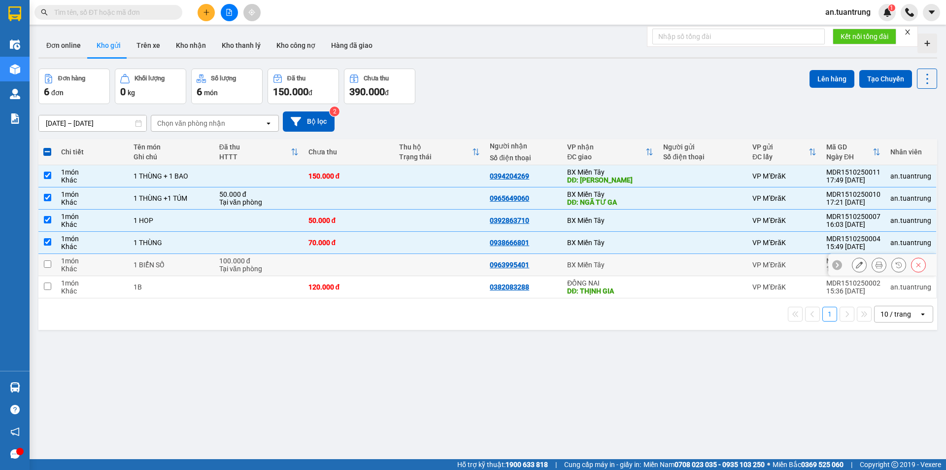
click at [644, 259] on td "BX Miền Tây" at bounding box center [610, 265] width 96 height 22
checkbox input "true"
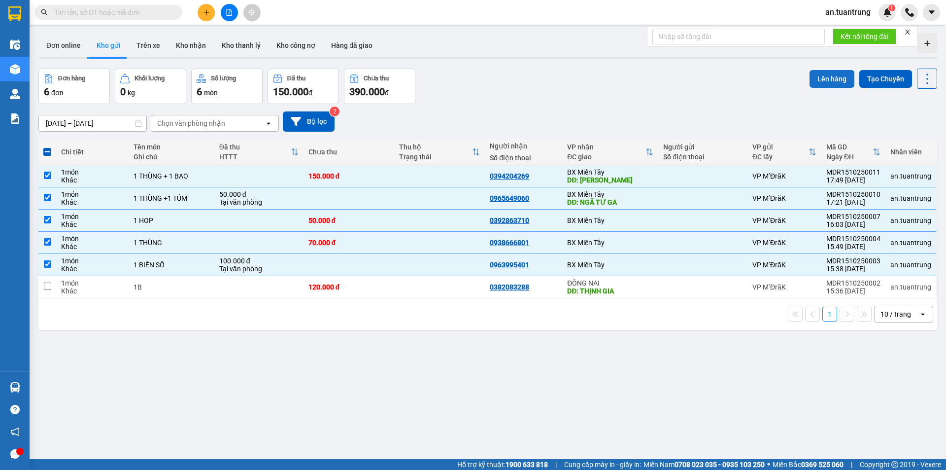
click at [825, 79] on button "Lên hàng" at bounding box center [832, 79] width 45 height 18
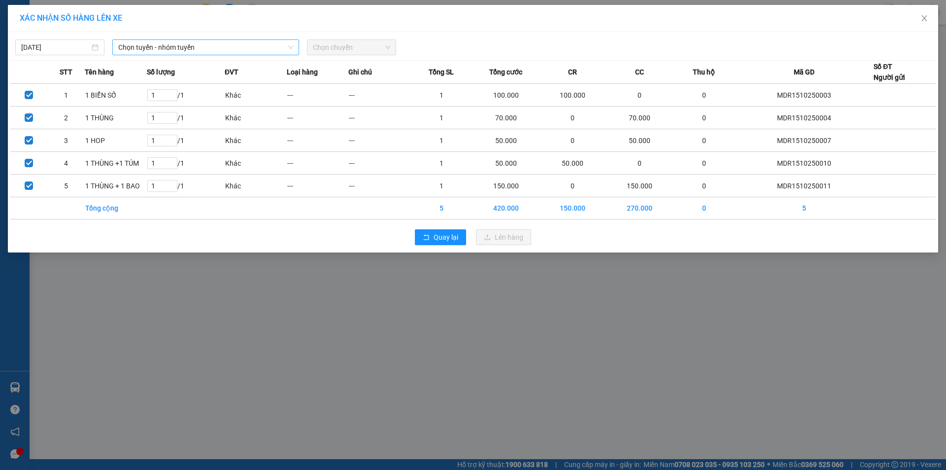
click at [154, 50] on span "Chọn tuyến - nhóm tuyến" at bounding box center [205, 47] width 175 height 15
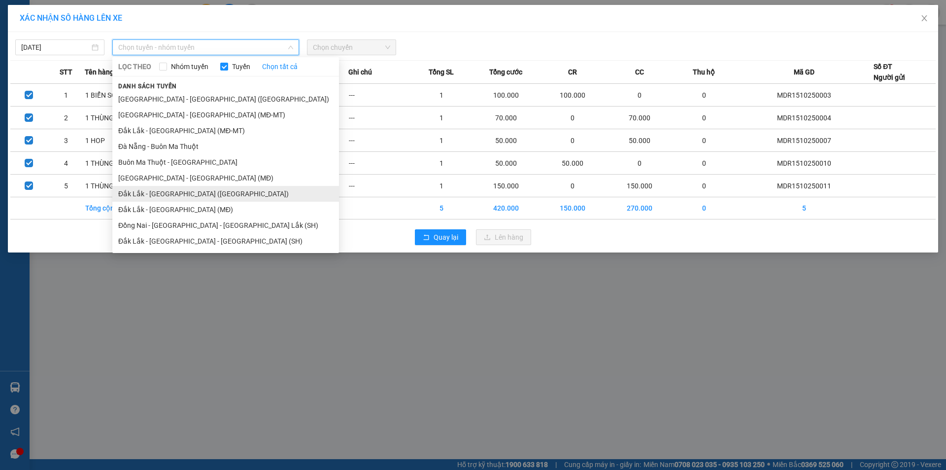
click at [197, 193] on li "Đắk Lắk - [GEOGRAPHIC_DATA] ([GEOGRAPHIC_DATA])" at bounding box center [225, 194] width 227 height 16
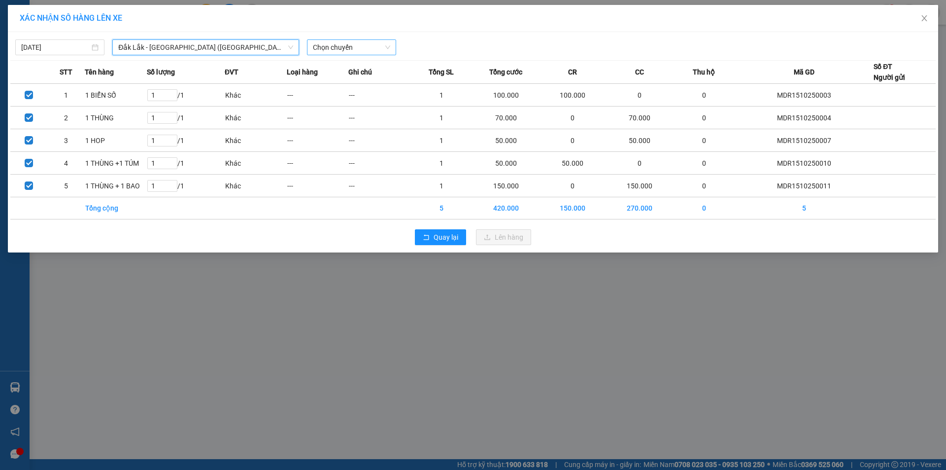
click at [337, 44] on span "Chọn chuyến" at bounding box center [351, 47] width 77 height 15
click at [355, 84] on div "21:15 - 50H-446.77" at bounding box center [351, 82] width 77 height 11
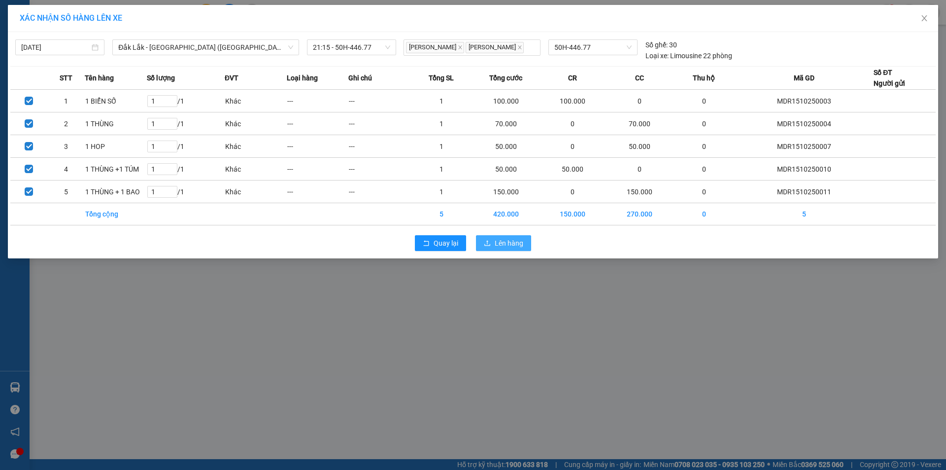
click at [513, 243] on span "Lên hàng" at bounding box center [509, 242] width 29 height 11
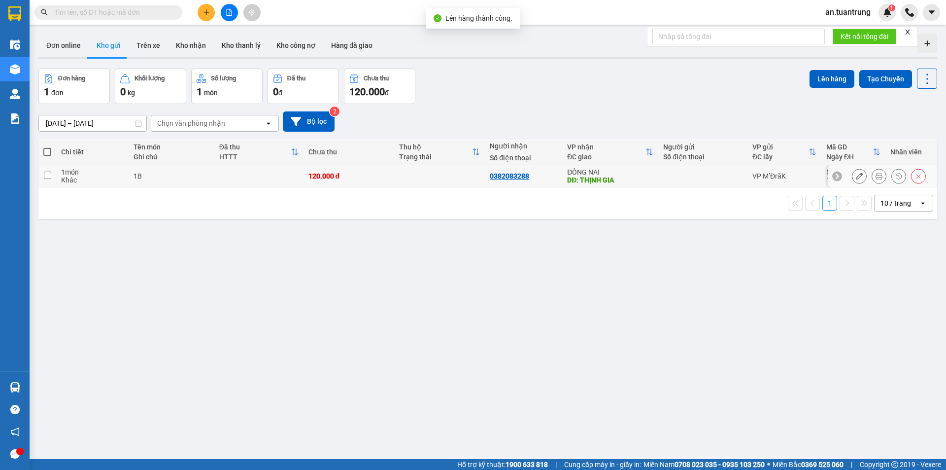
click at [642, 182] on div "DĐ: THỊNH GIA" at bounding box center [610, 180] width 86 height 8
checkbox input "true"
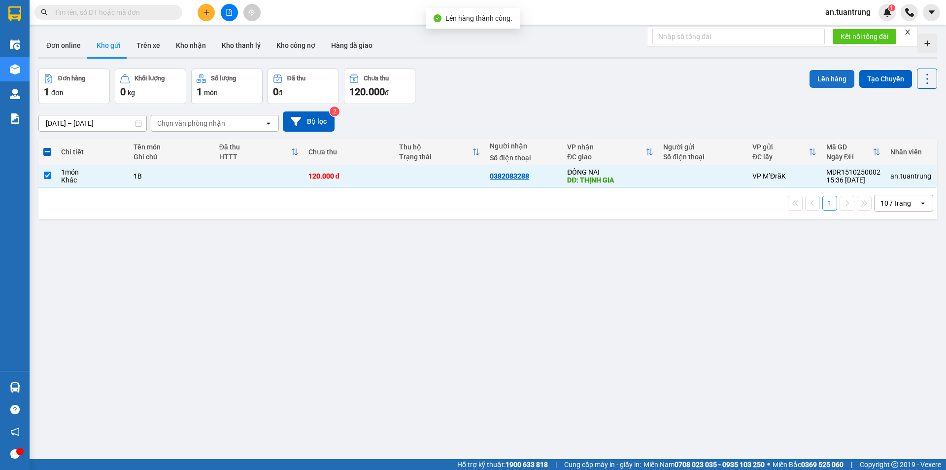
click at [822, 79] on button "Lên hàng" at bounding box center [832, 79] width 45 height 18
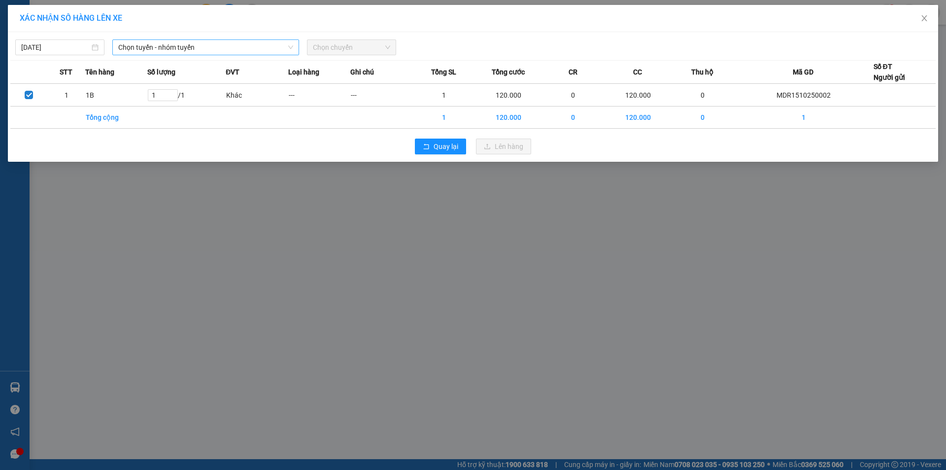
click at [192, 49] on span "Chọn tuyến - nhóm tuyến" at bounding box center [205, 47] width 175 height 15
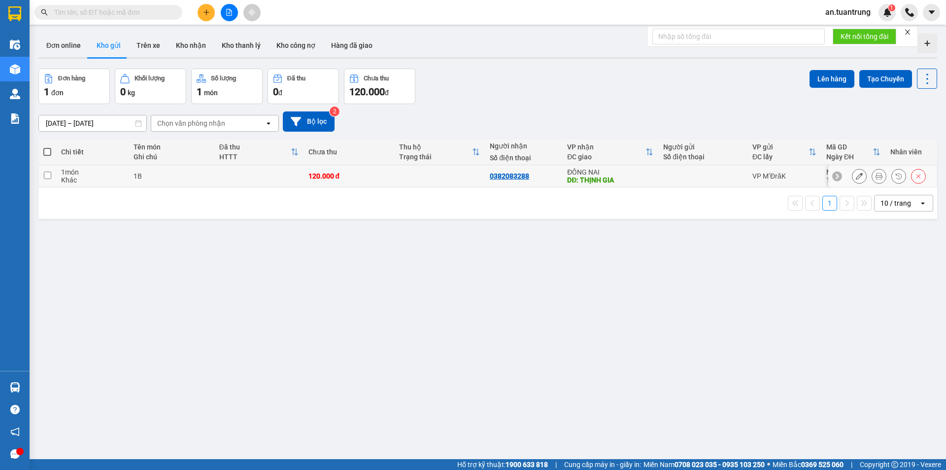
click at [688, 176] on div at bounding box center [702, 176] width 79 height 8
checkbox input "true"
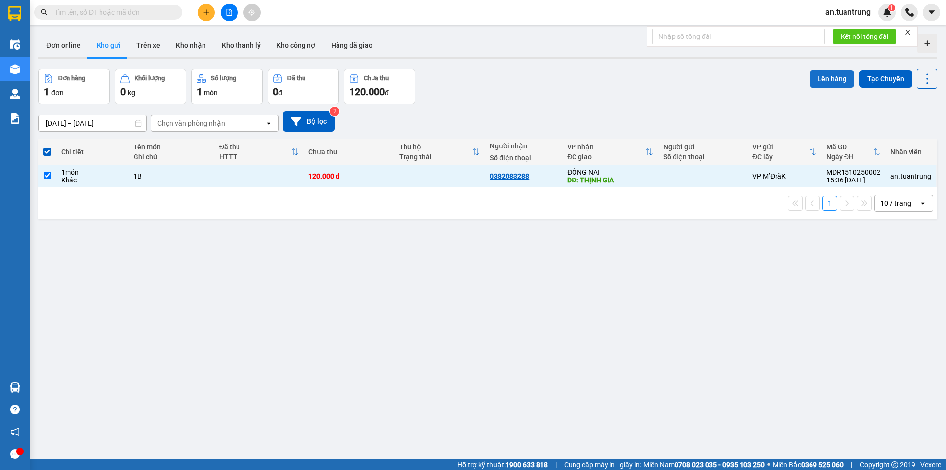
click at [810, 83] on button "Lên hàng" at bounding box center [832, 79] width 45 height 18
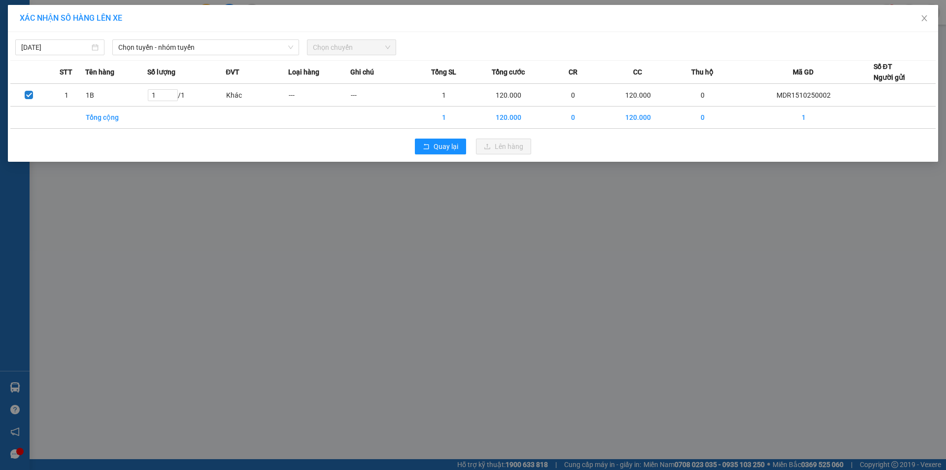
click at [169, 35] on div "[DATE] Chọn tuyến - nhóm tuyến Chọn chuyến" at bounding box center [472, 44] width 925 height 21
click at [171, 45] on span "Chọn tuyến - nhóm tuyến" at bounding box center [205, 47] width 175 height 15
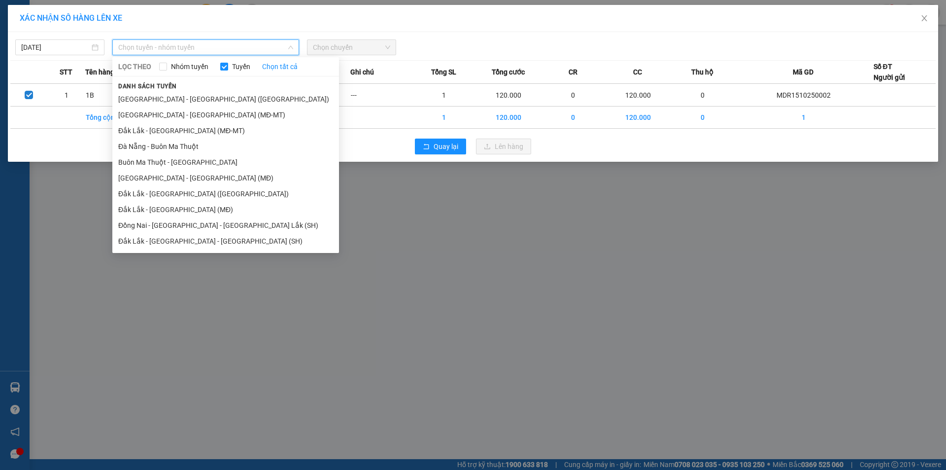
click at [366, 338] on div "XÁC NHẬN SỐ HÀNG LÊN XE [DATE] Chọn tuyến - nhóm tuyến LỌC THEO Nhóm tuyến Tuyế…" at bounding box center [473, 235] width 946 height 470
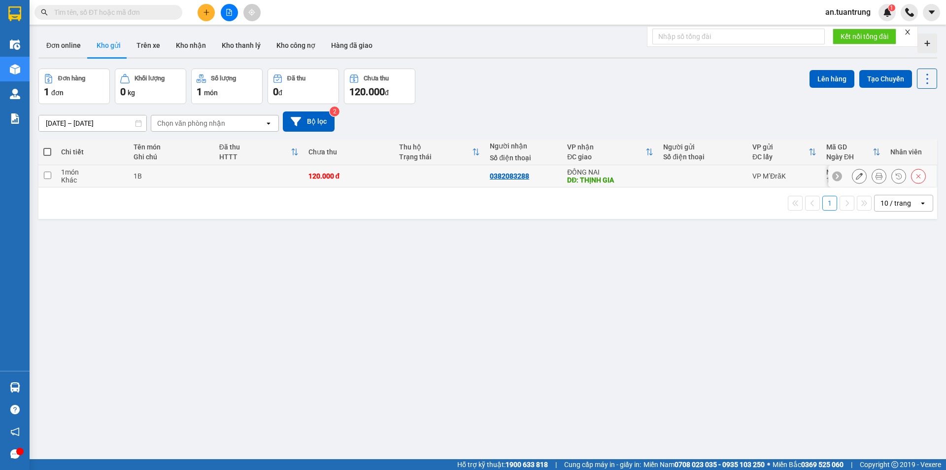
click at [627, 180] on div "DĐ: THỊNH GIA" at bounding box center [610, 180] width 86 height 8
checkbox input "true"
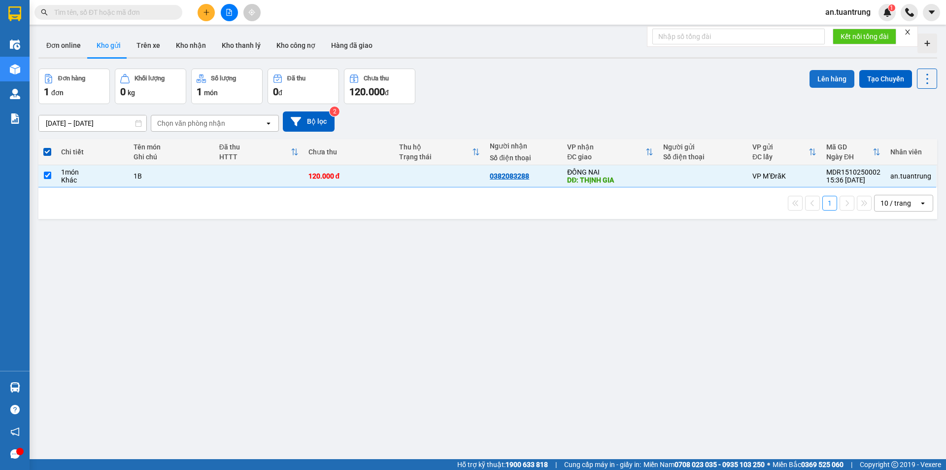
click at [826, 85] on button "Lên hàng" at bounding box center [832, 79] width 45 height 18
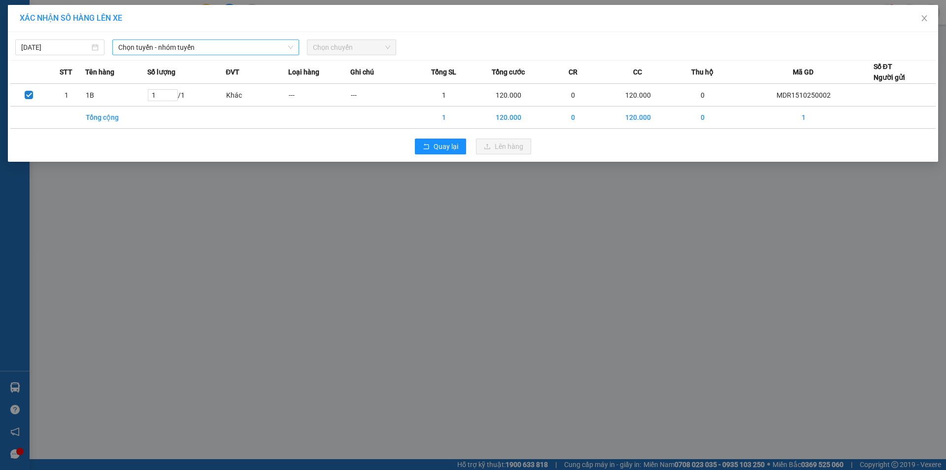
click at [153, 49] on span "Chọn tuyến - nhóm tuyến" at bounding box center [205, 47] width 175 height 15
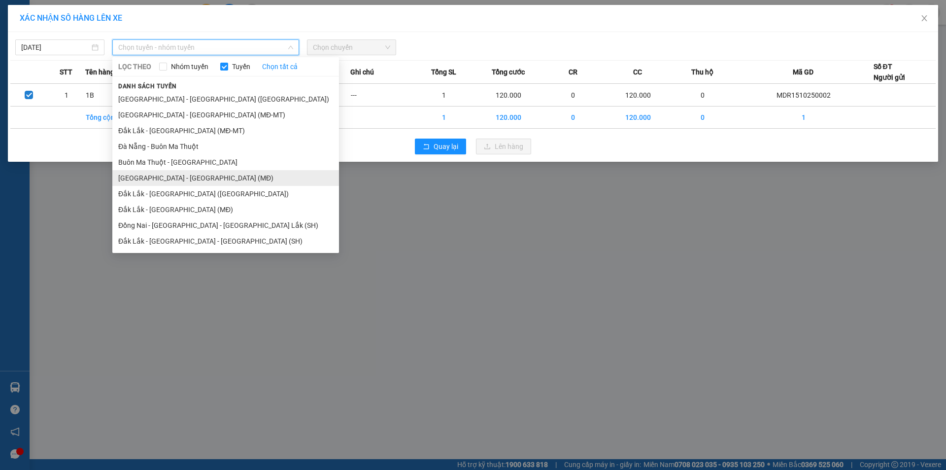
click at [174, 182] on li "[GEOGRAPHIC_DATA] - [GEOGRAPHIC_DATA] (MĐ)" at bounding box center [225, 178] width 227 height 16
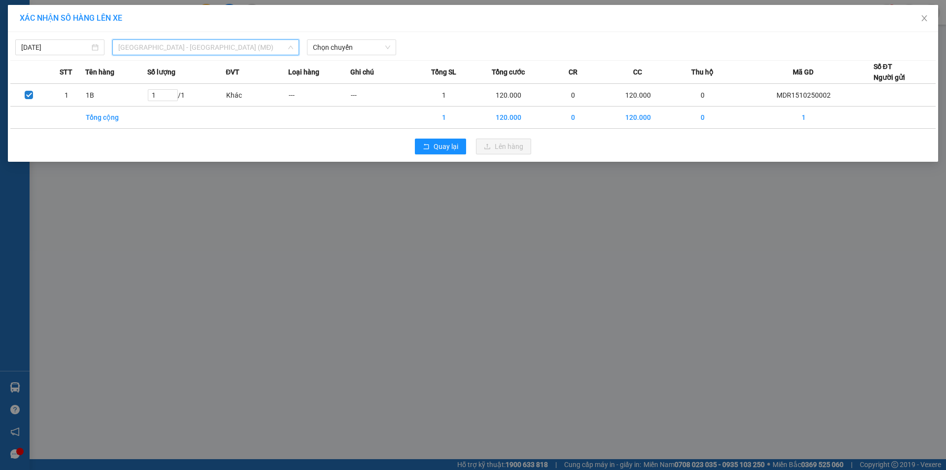
click at [216, 44] on span "[GEOGRAPHIC_DATA] - [GEOGRAPHIC_DATA] (MĐ)" at bounding box center [205, 47] width 175 height 15
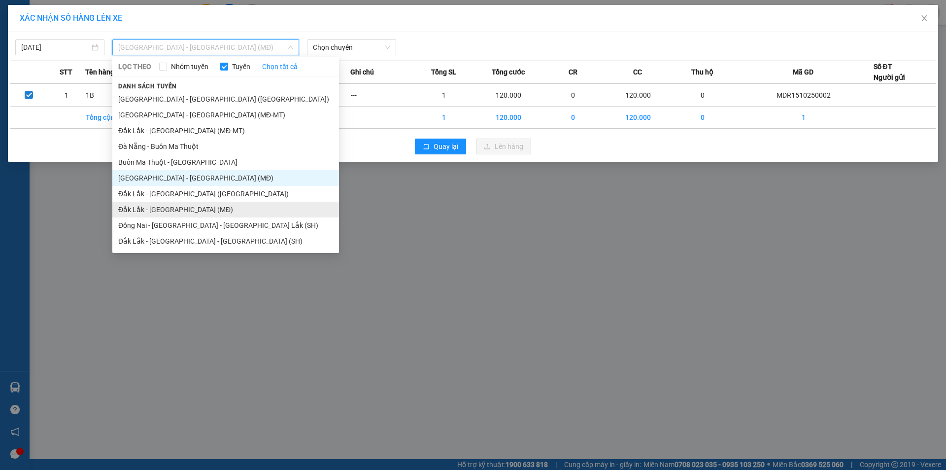
click at [171, 210] on li "Đắk Lắk - [GEOGRAPHIC_DATA] (MĐ)" at bounding box center [225, 210] width 227 height 16
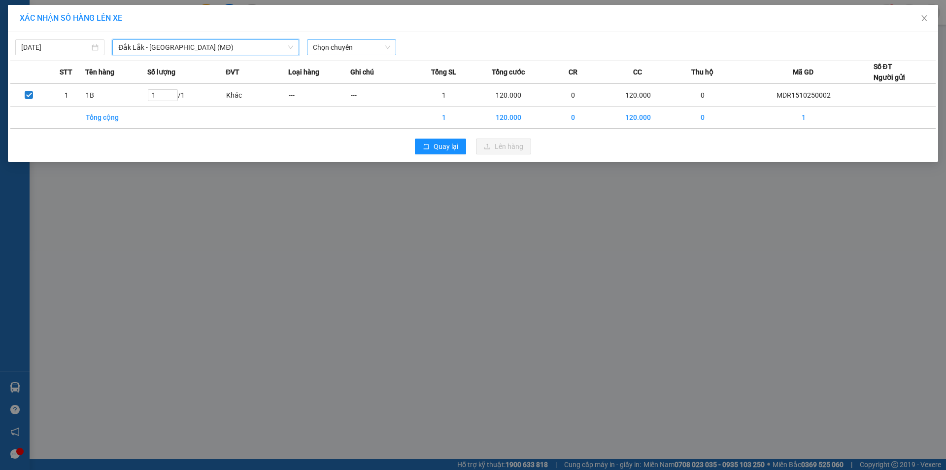
click at [346, 49] on span "Chọn chuyến" at bounding box center [351, 47] width 77 height 15
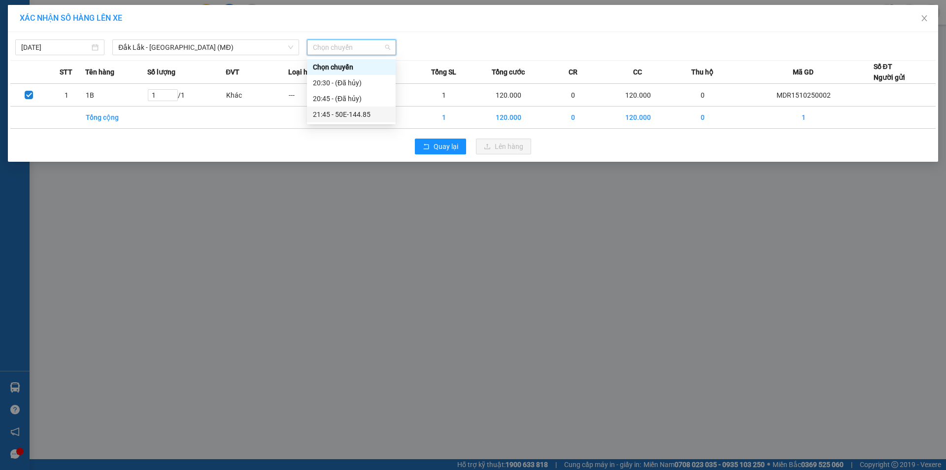
click at [351, 114] on div "21:45 - 50E-144.85" at bounding box center [351, 114] width 77 height 11
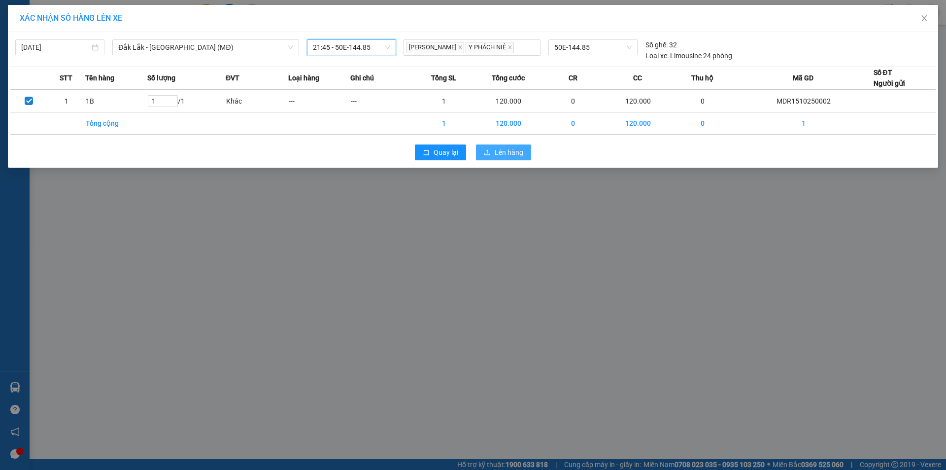
click at [511, 149] on span "Lên hàng" at bounding box center [509, 152] width 29 height 11
